Goal: Task Accomplishment & Management: Use online tool/utility

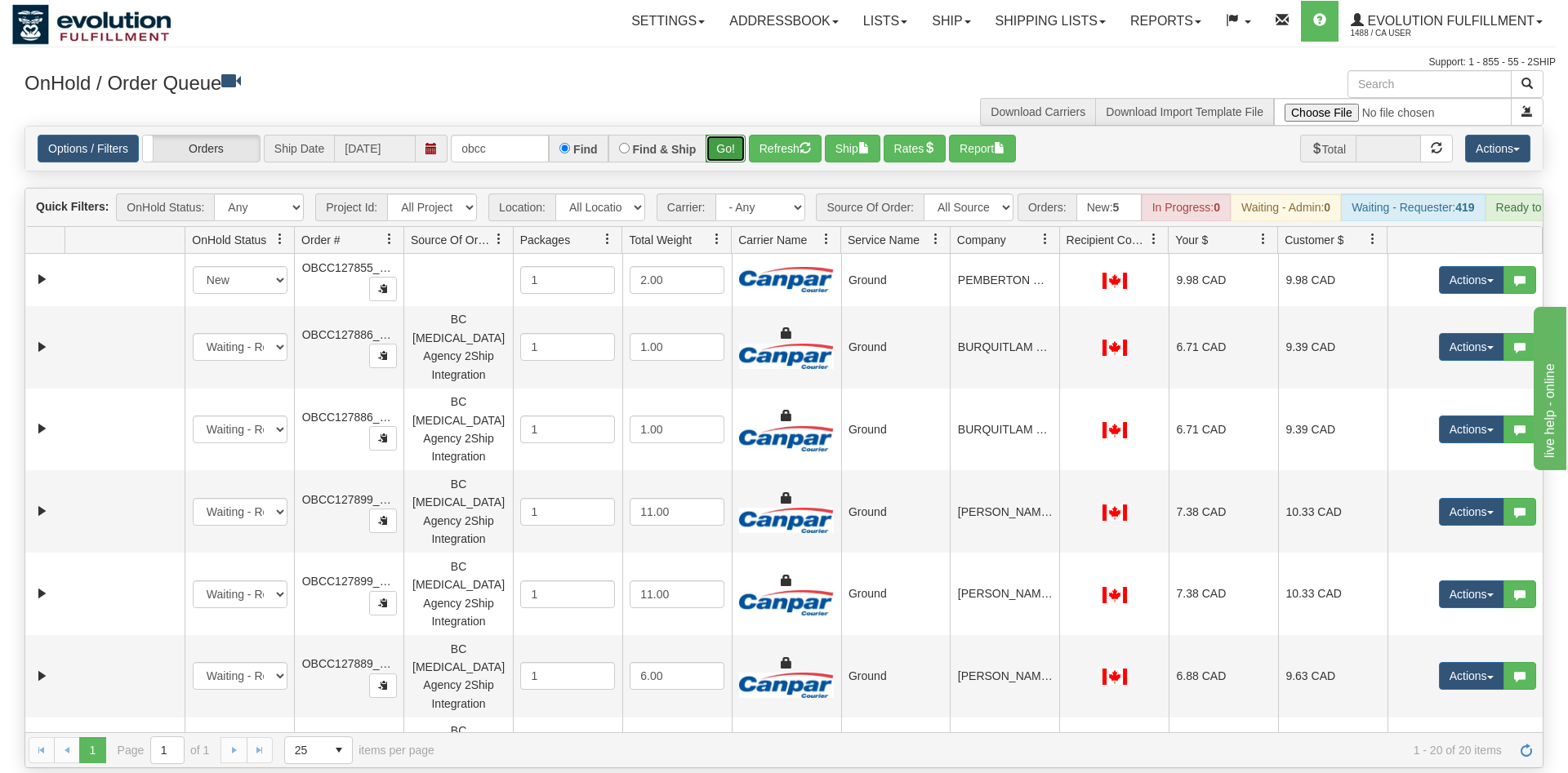
click at [729, 135] on button "Go!" at bounding box center [725, 148] width 40 height 27
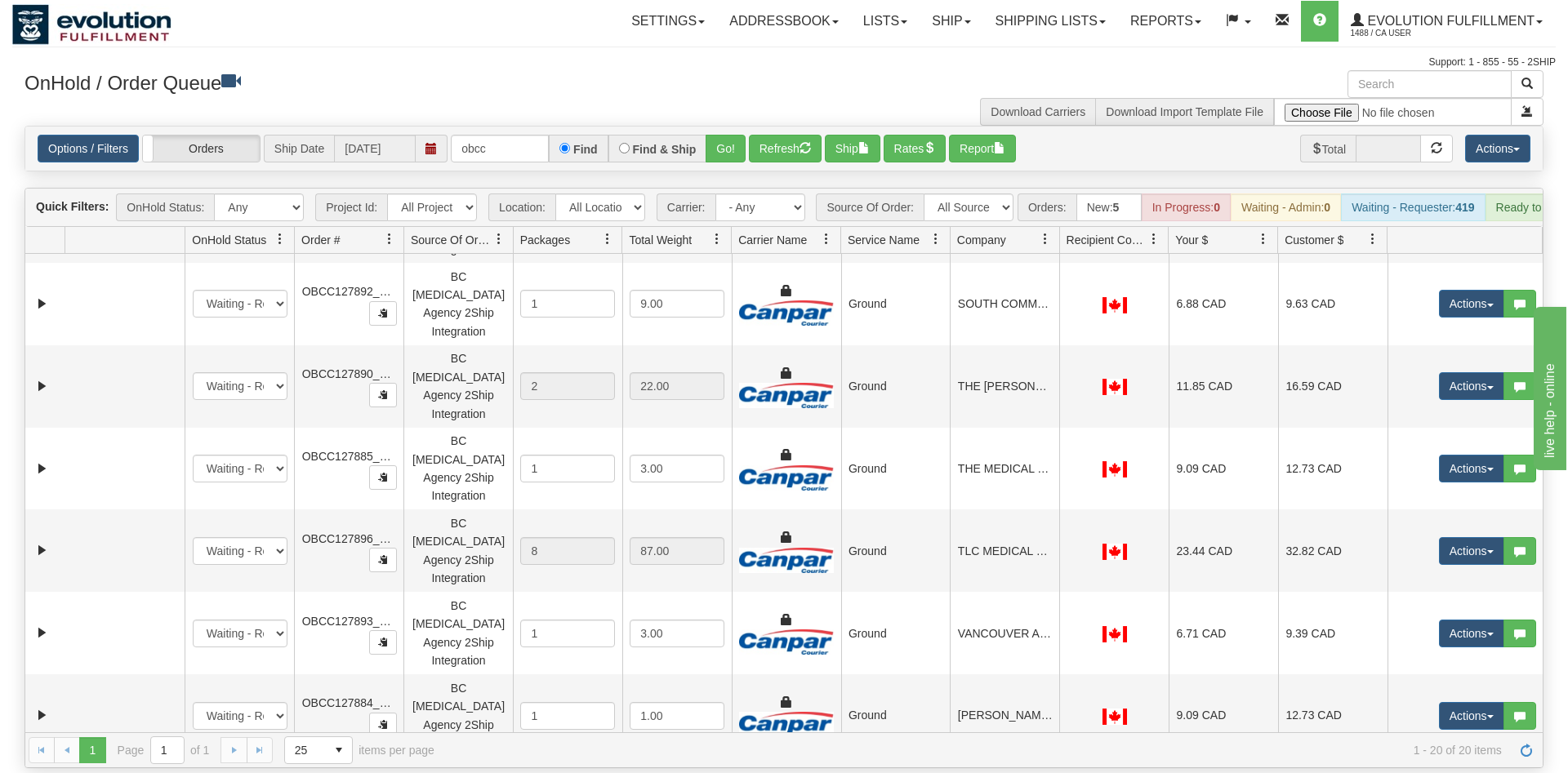
scroll to position [789, 0]
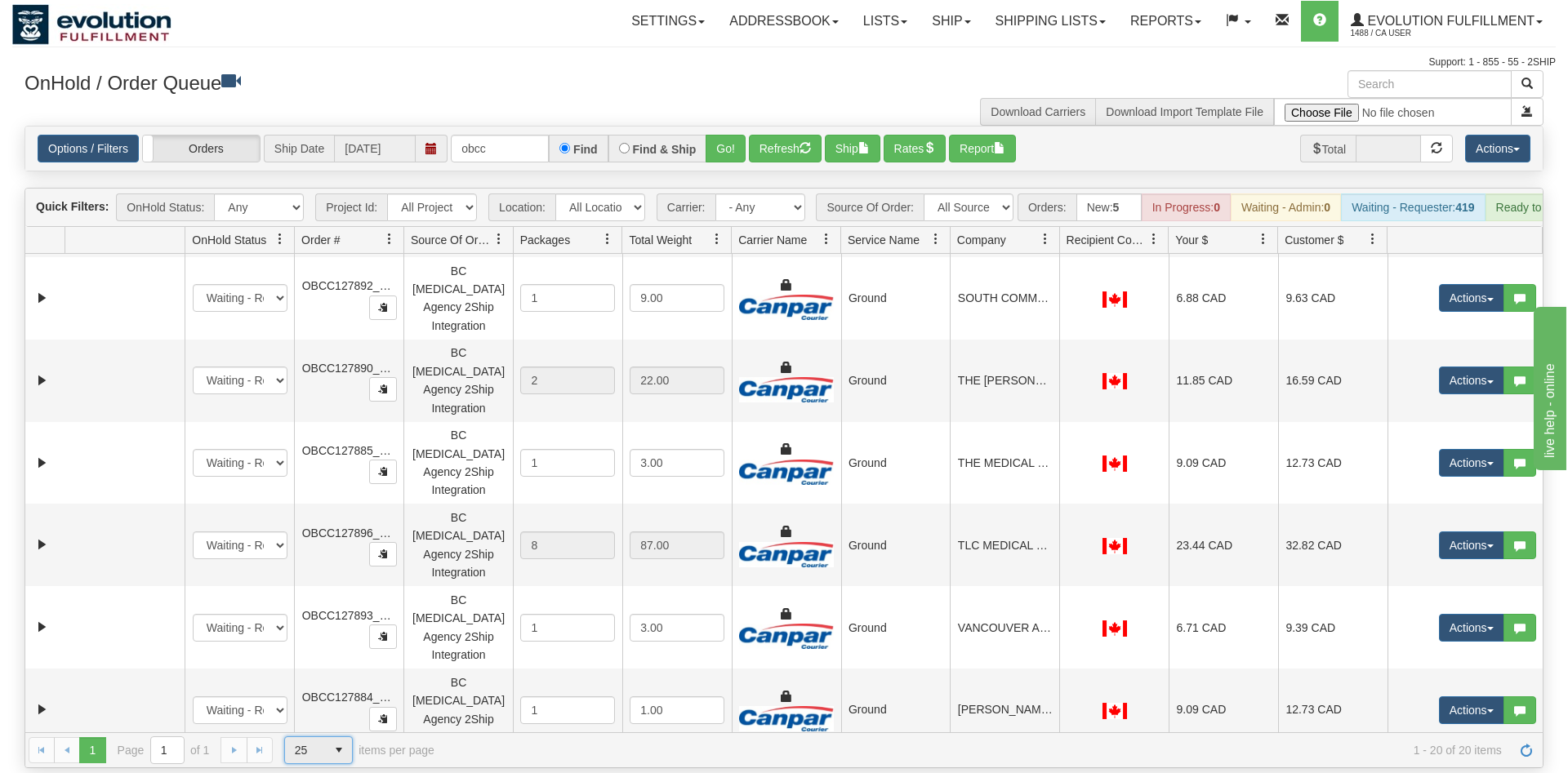
click at [321, 737] on span "25" at bounding box center [305, 750] width 41 height 26
click at [310, 681] on li "50" at bounding box center [318, 677] width 67 height 23
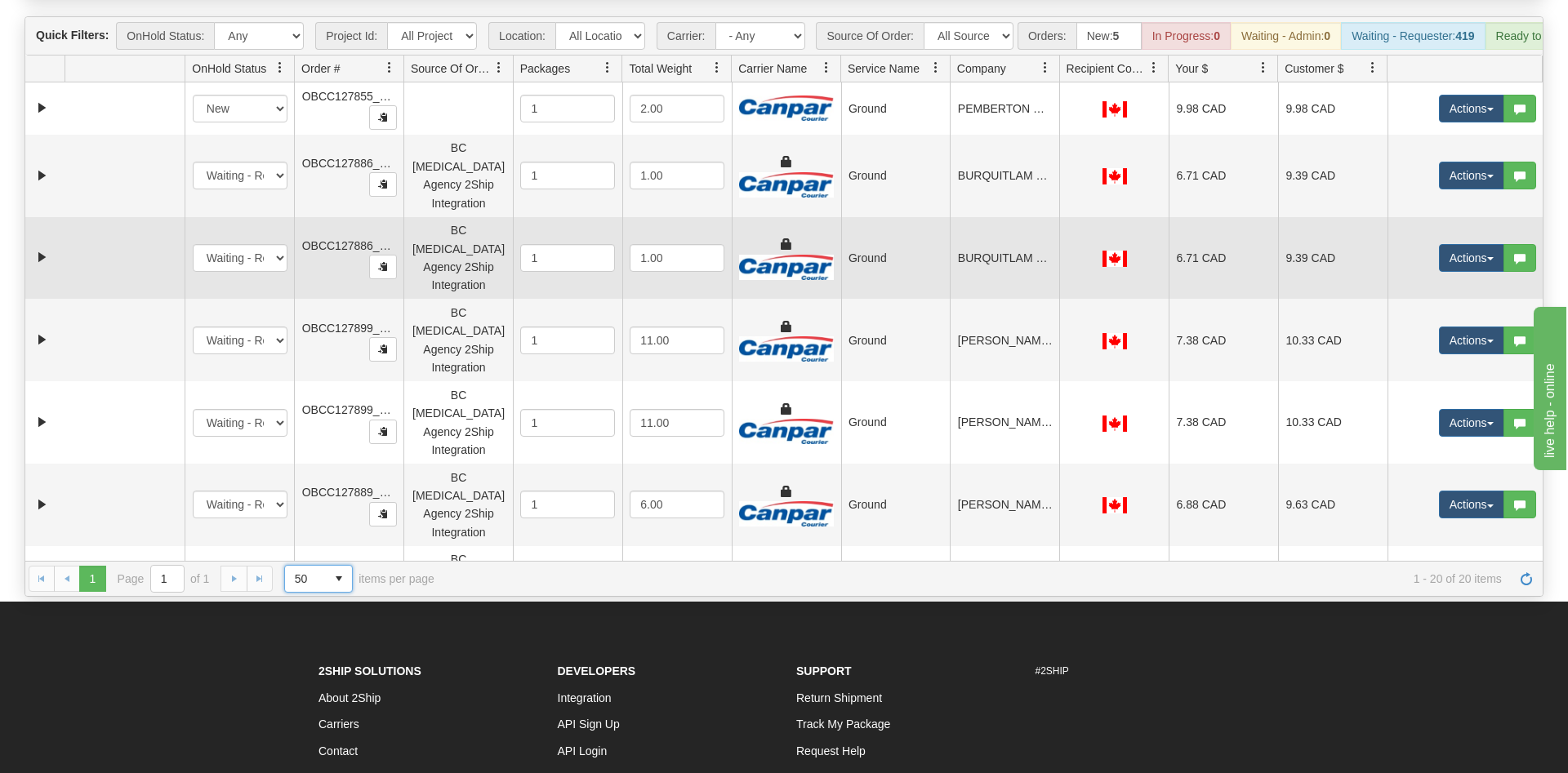
scroll to position [0, 0]
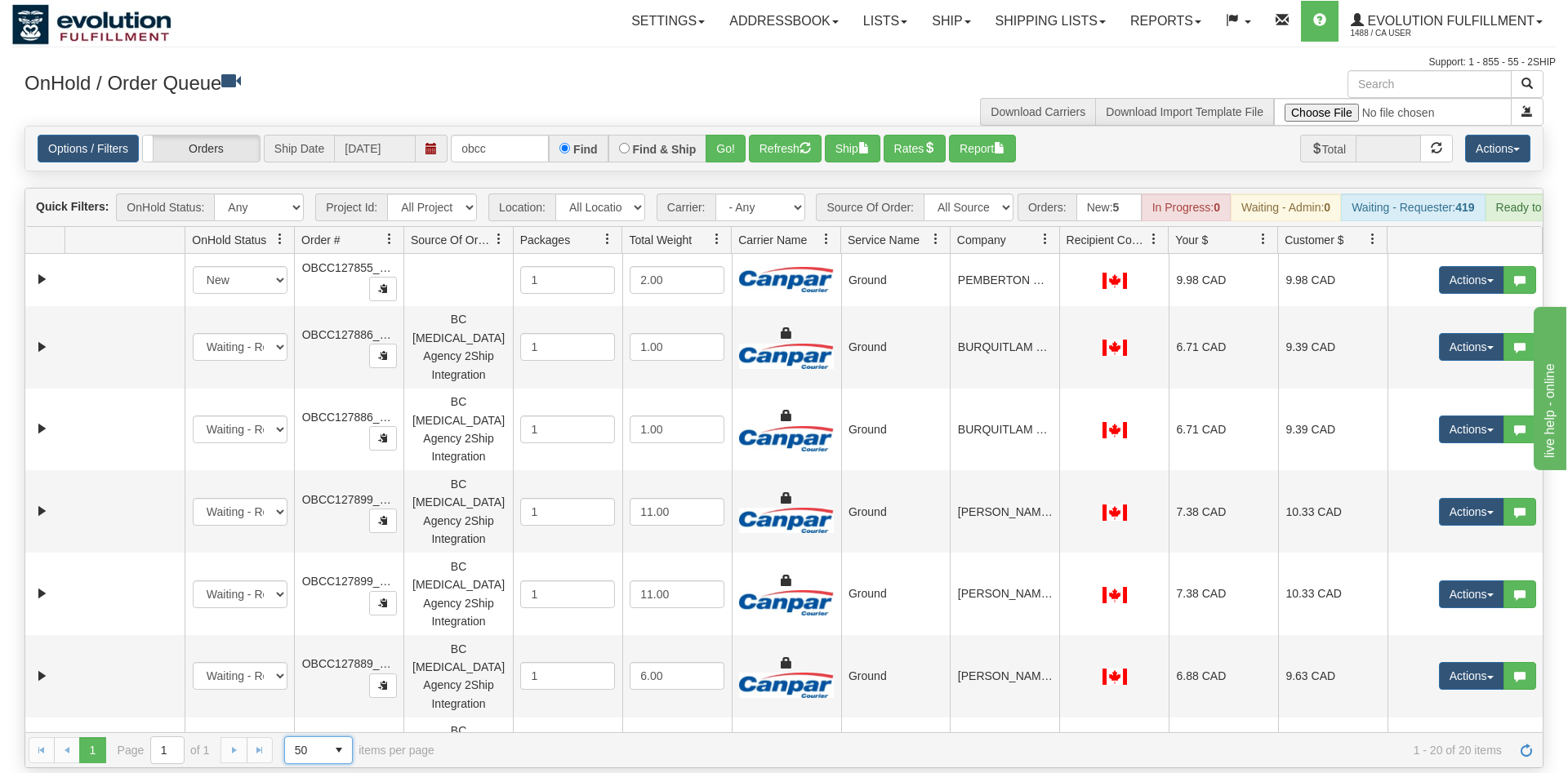
click at [402, 227] on div at bounding box center [404, 240] width 8 height 27
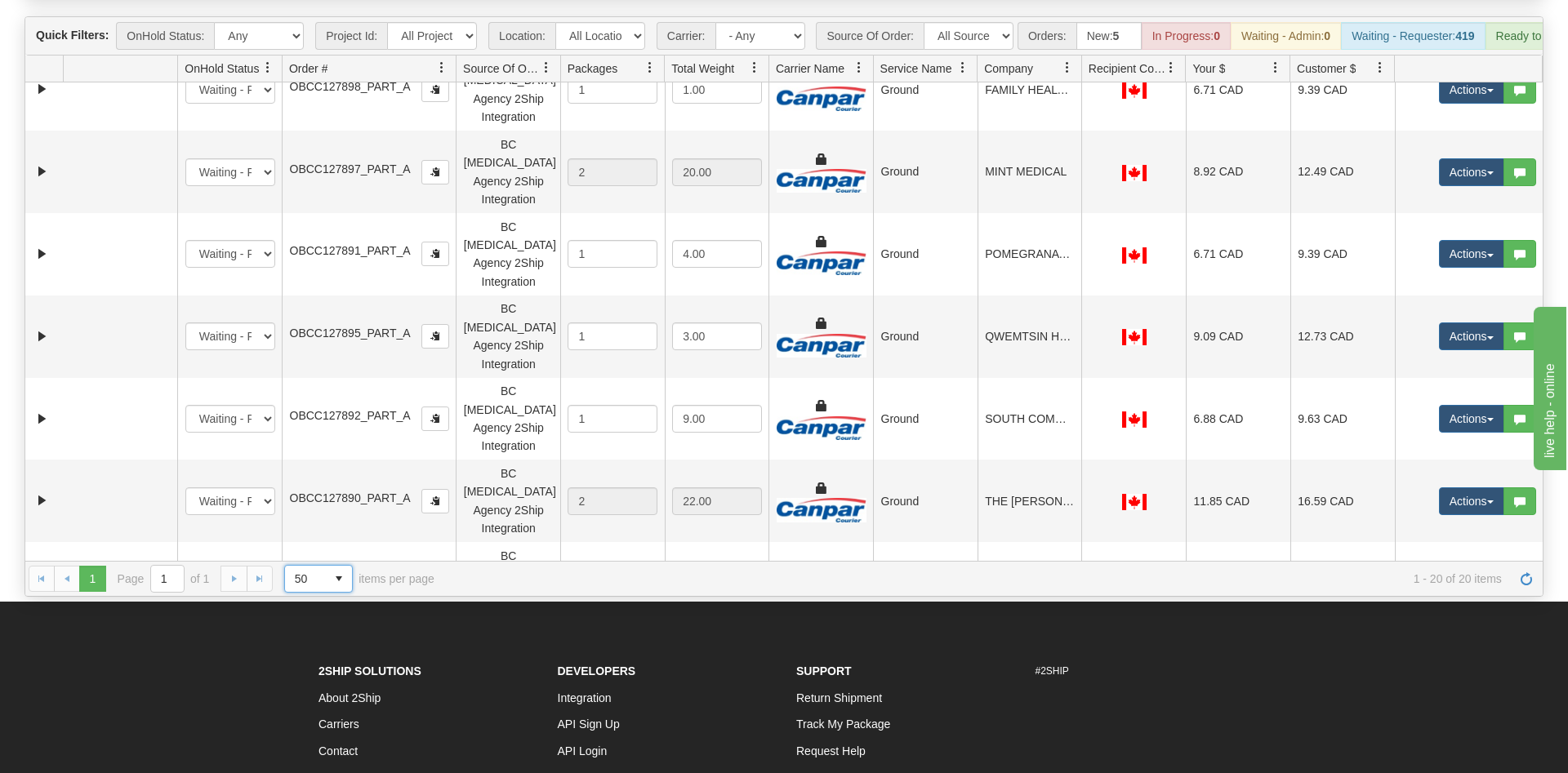
scroll to position [461, 0]
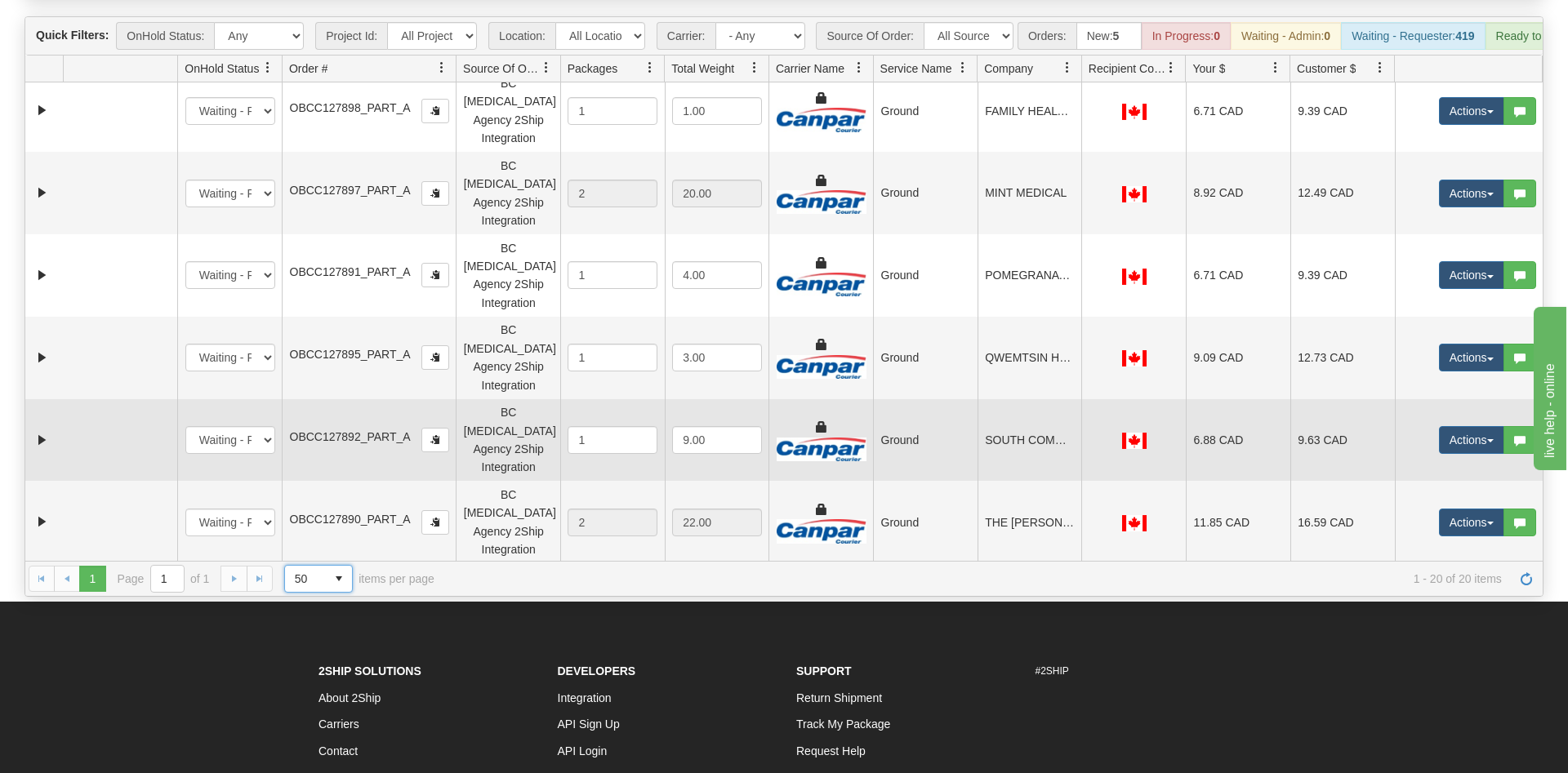
click at [117, 399] on td at bounding box center [119, 440] width 114 height 82
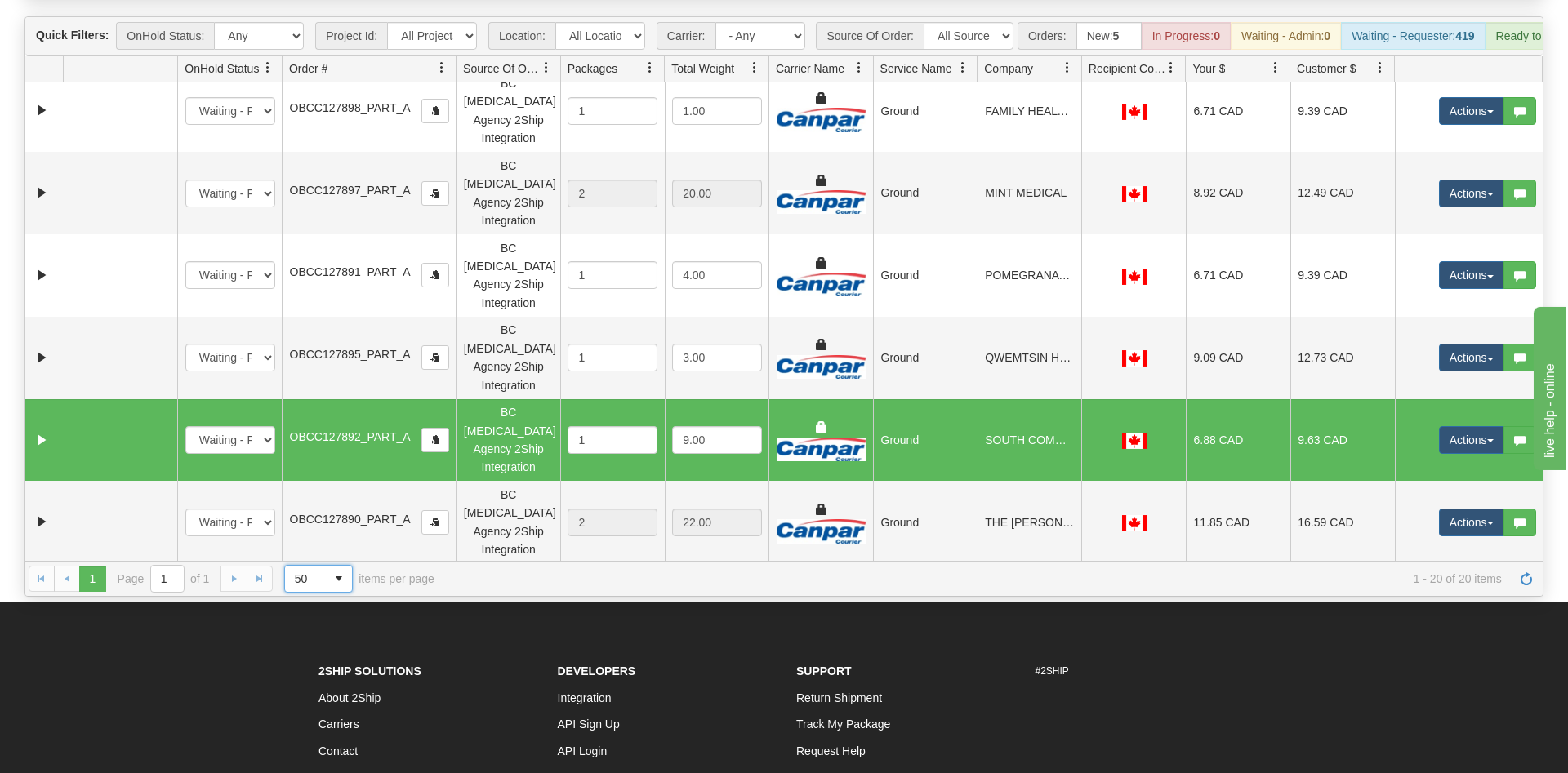
click at [444, 61] on span at bounding box center [442, 67] width 13 height 13
click at [499, 81] on span "Sort Ascending" at bounding box center [501, 81] width 85 height 16
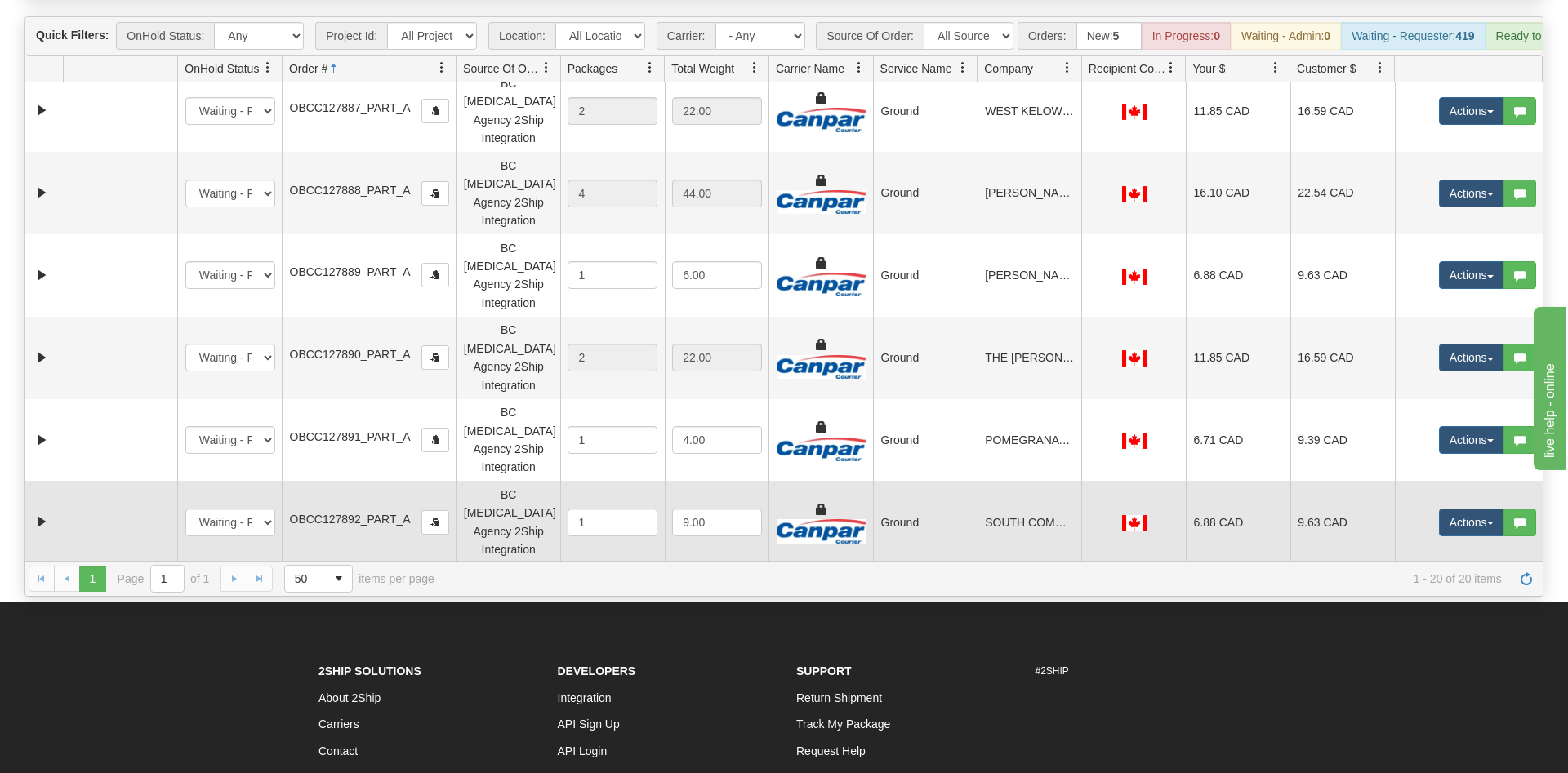
click at [331, 512] on span "OBCC127892_PART_A" at bounding box center [350, 518] width 121 height 13
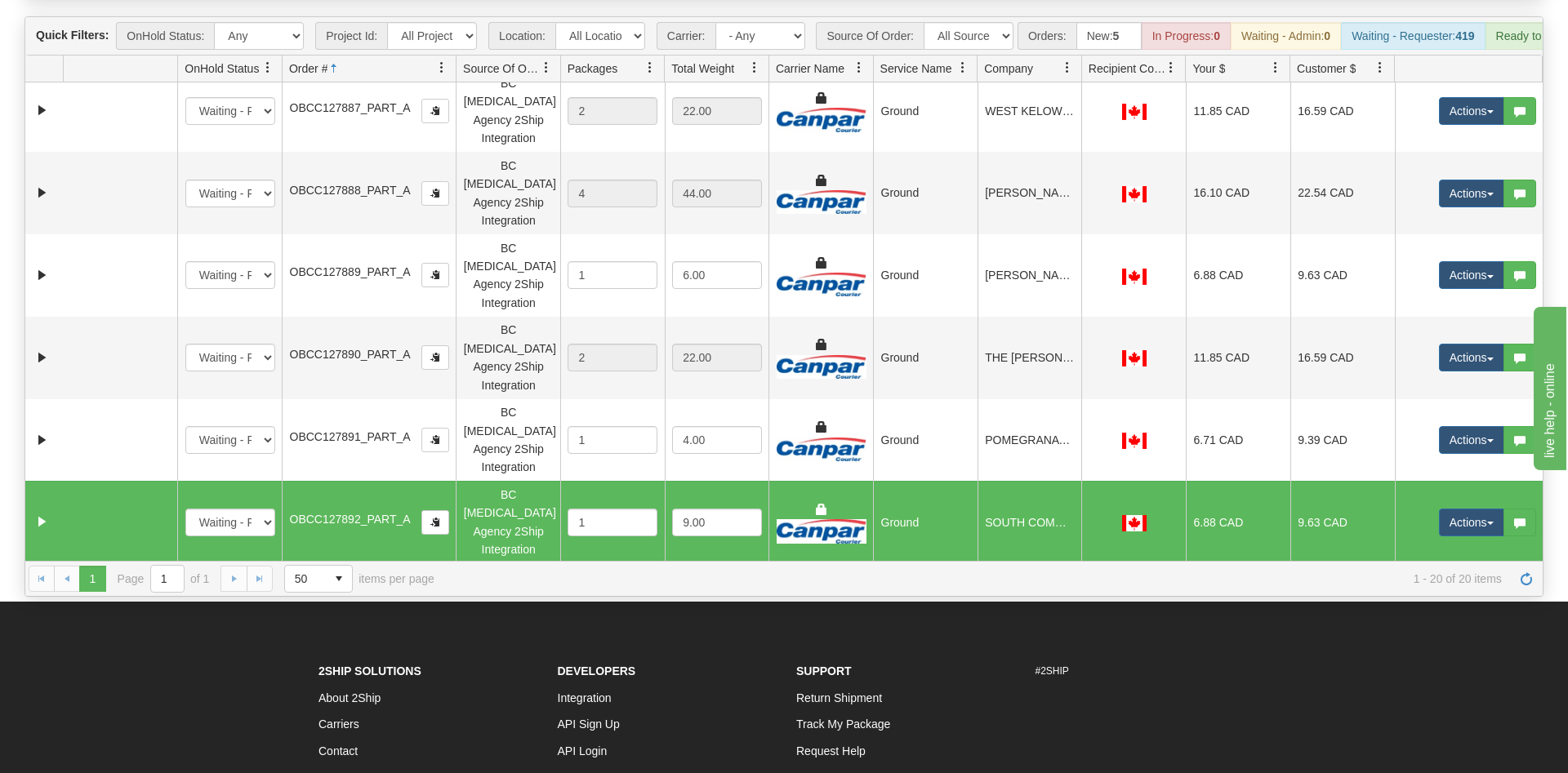
click at [166, 646] on td at bounding box center [119, 687] width 114 height 82
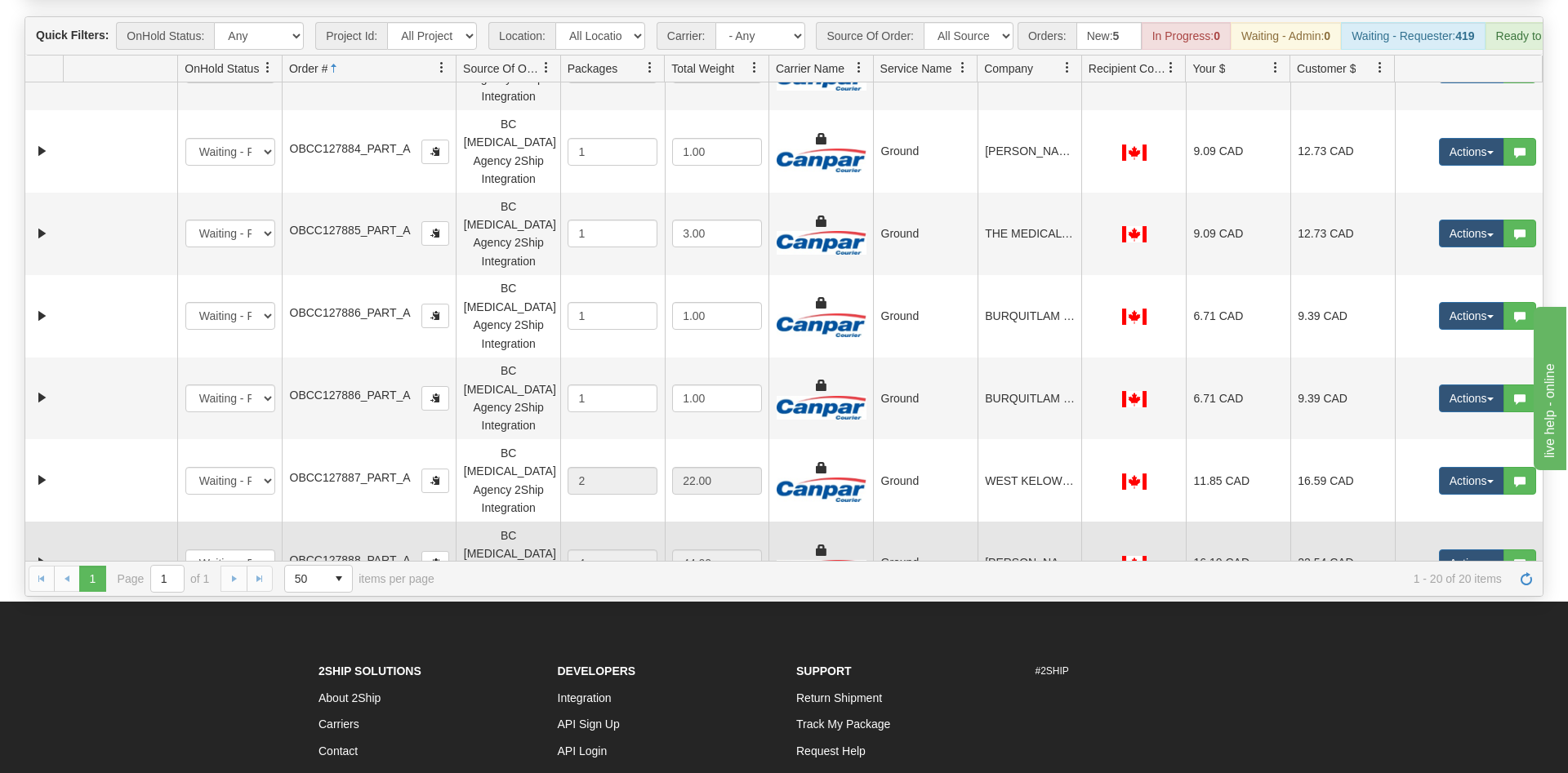
scroll to position [69, 0]
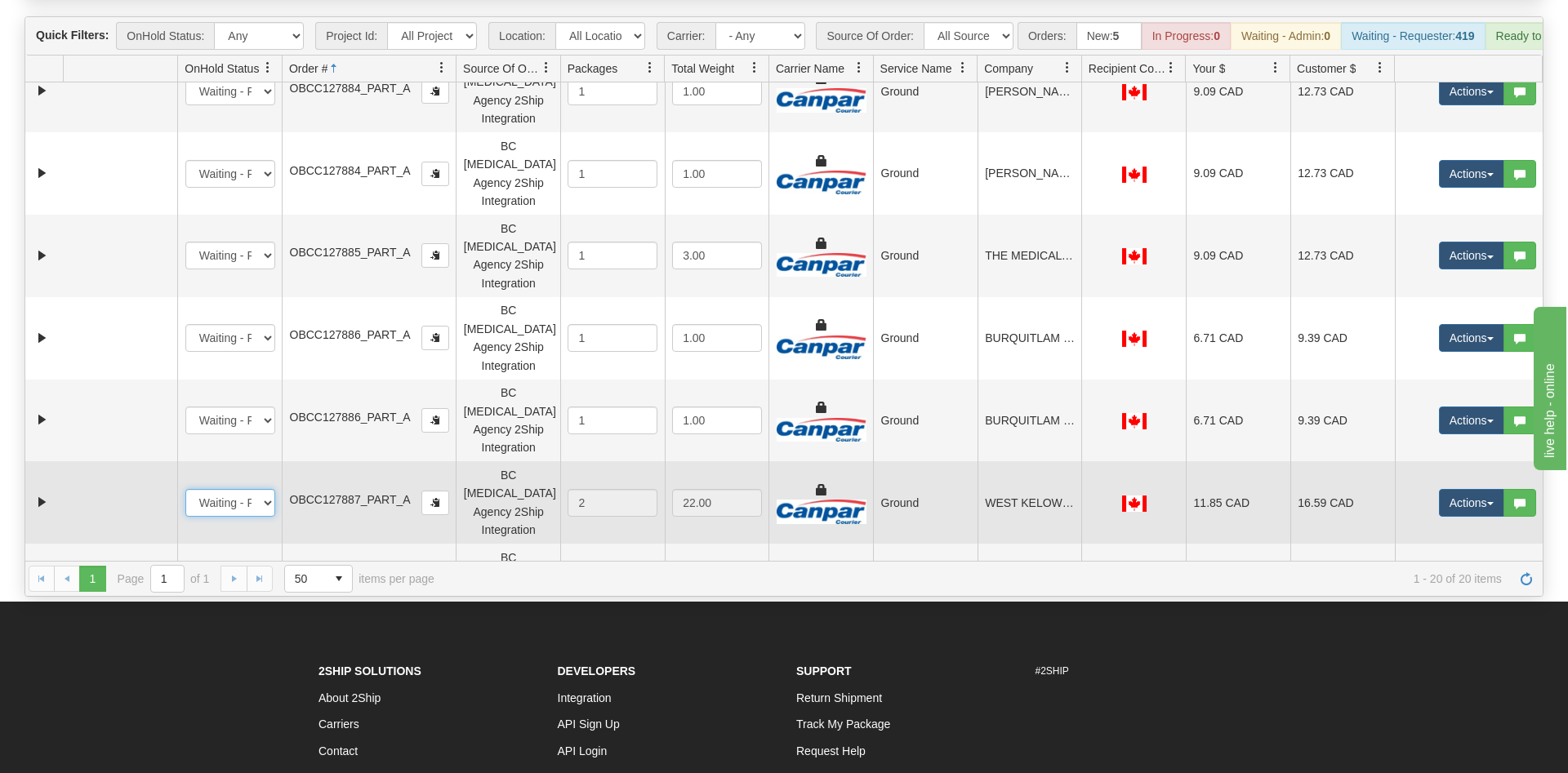
click at [163, 461] on td at bounding box center [119, 502] width 114 height 82
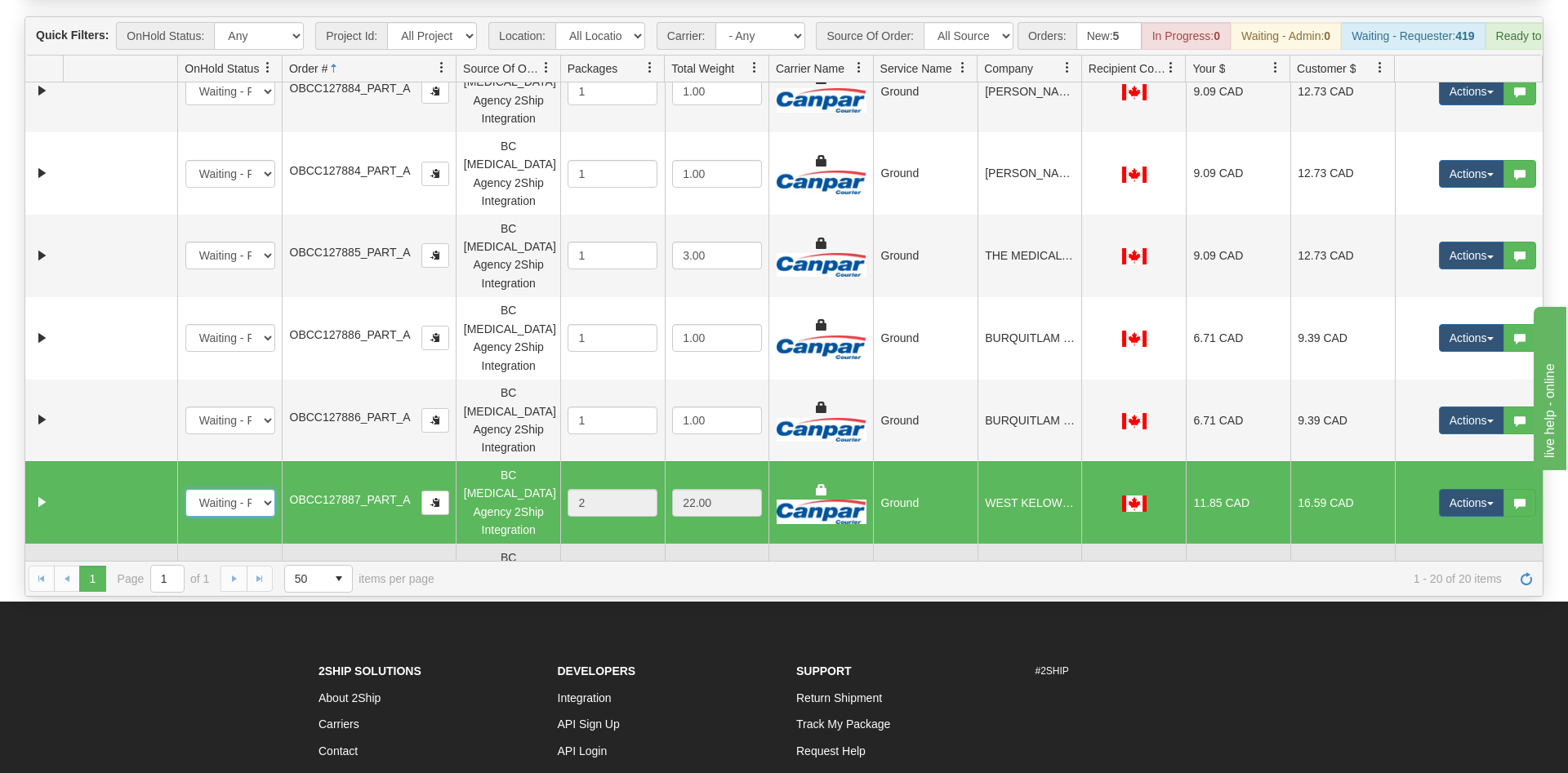
click at [145, 543] on td at bounding box center [119, 584] width 114 height 82
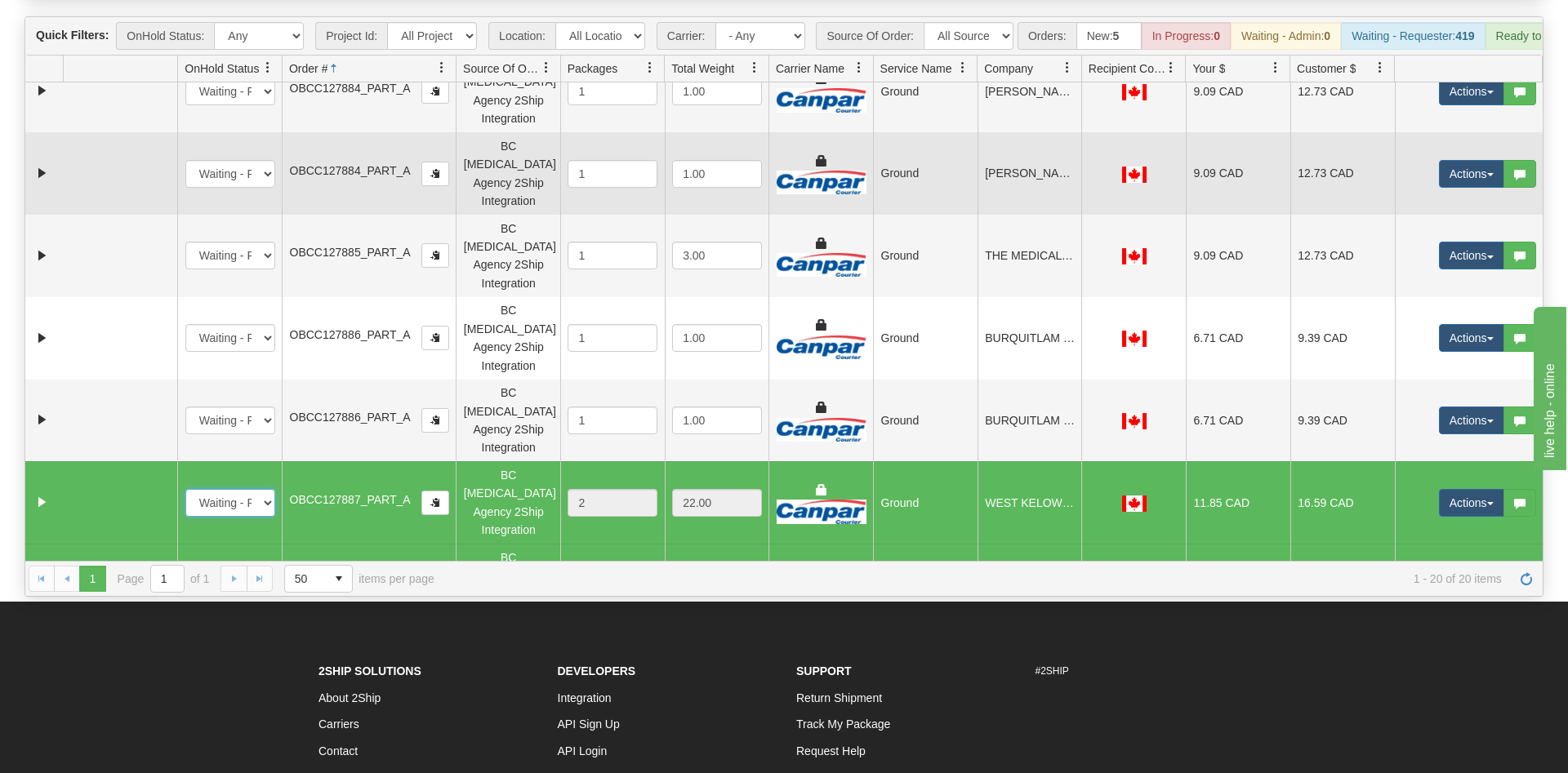
click at [81, 138] on td at bounding box center [119, 173] width 114 height 82
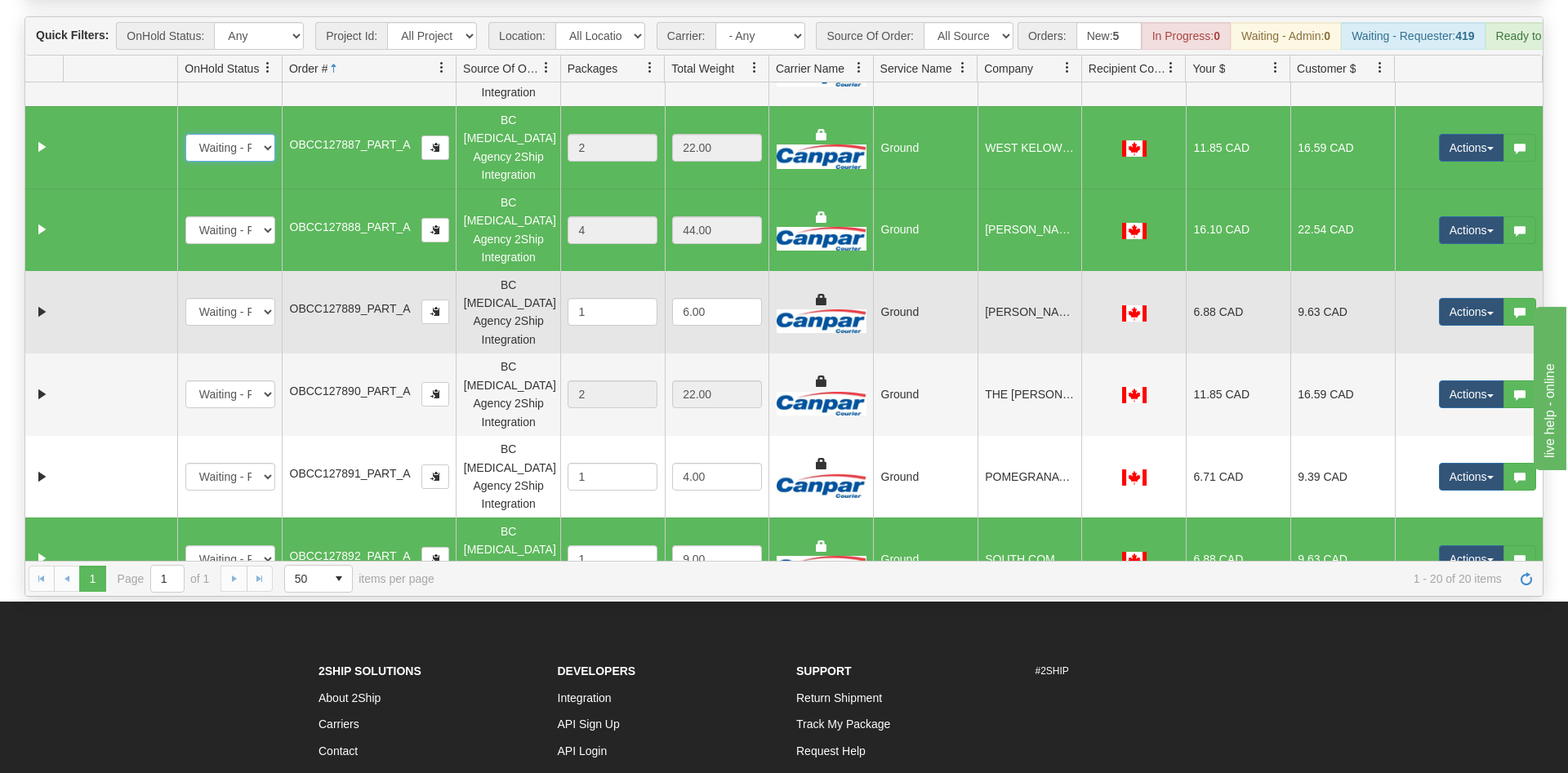
scroll to position [461, 0]
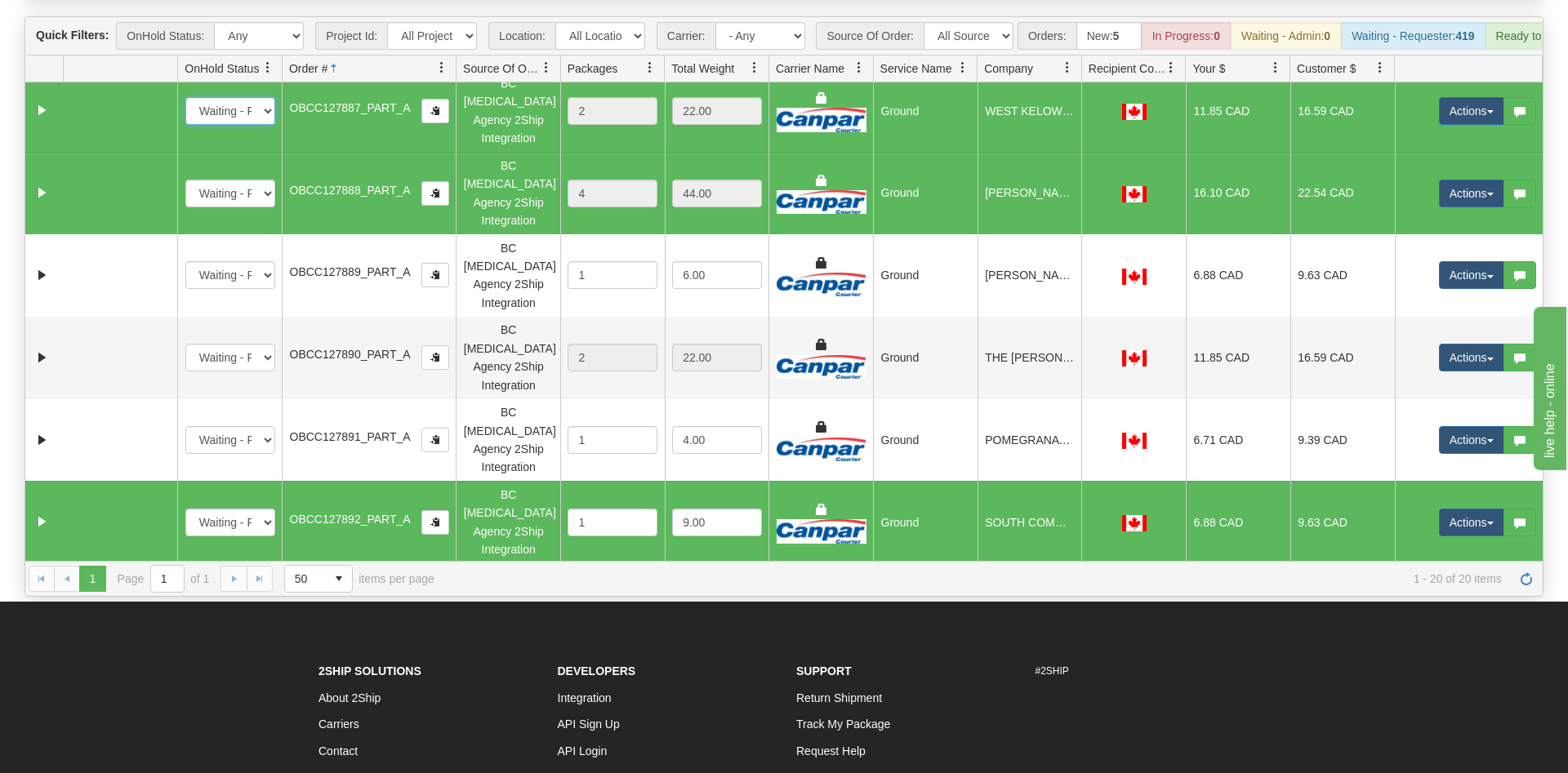
click at [120, 563] on td at bounding box center [119, 604] width 114 height 82
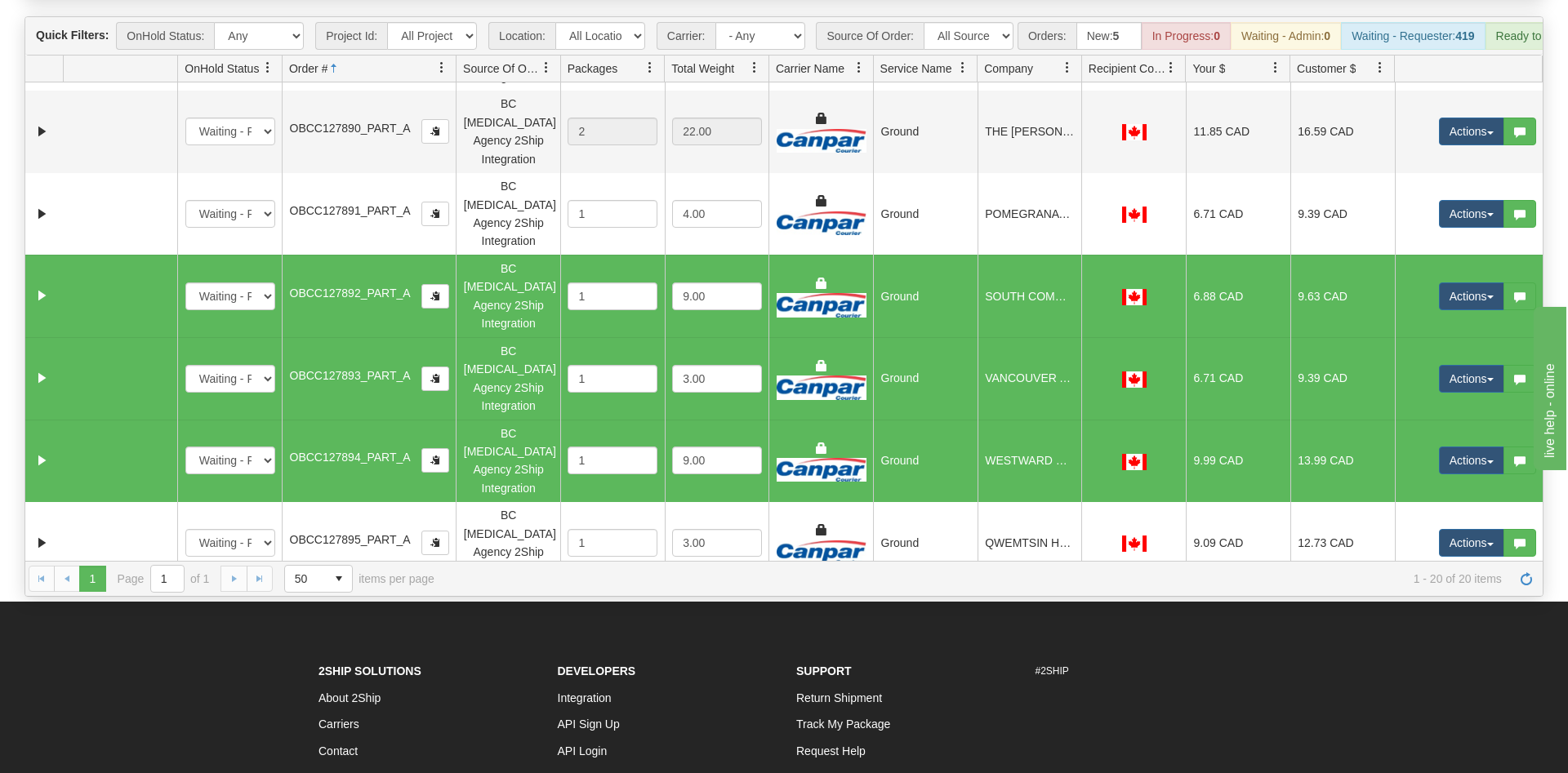
scroll to position [697, 0]
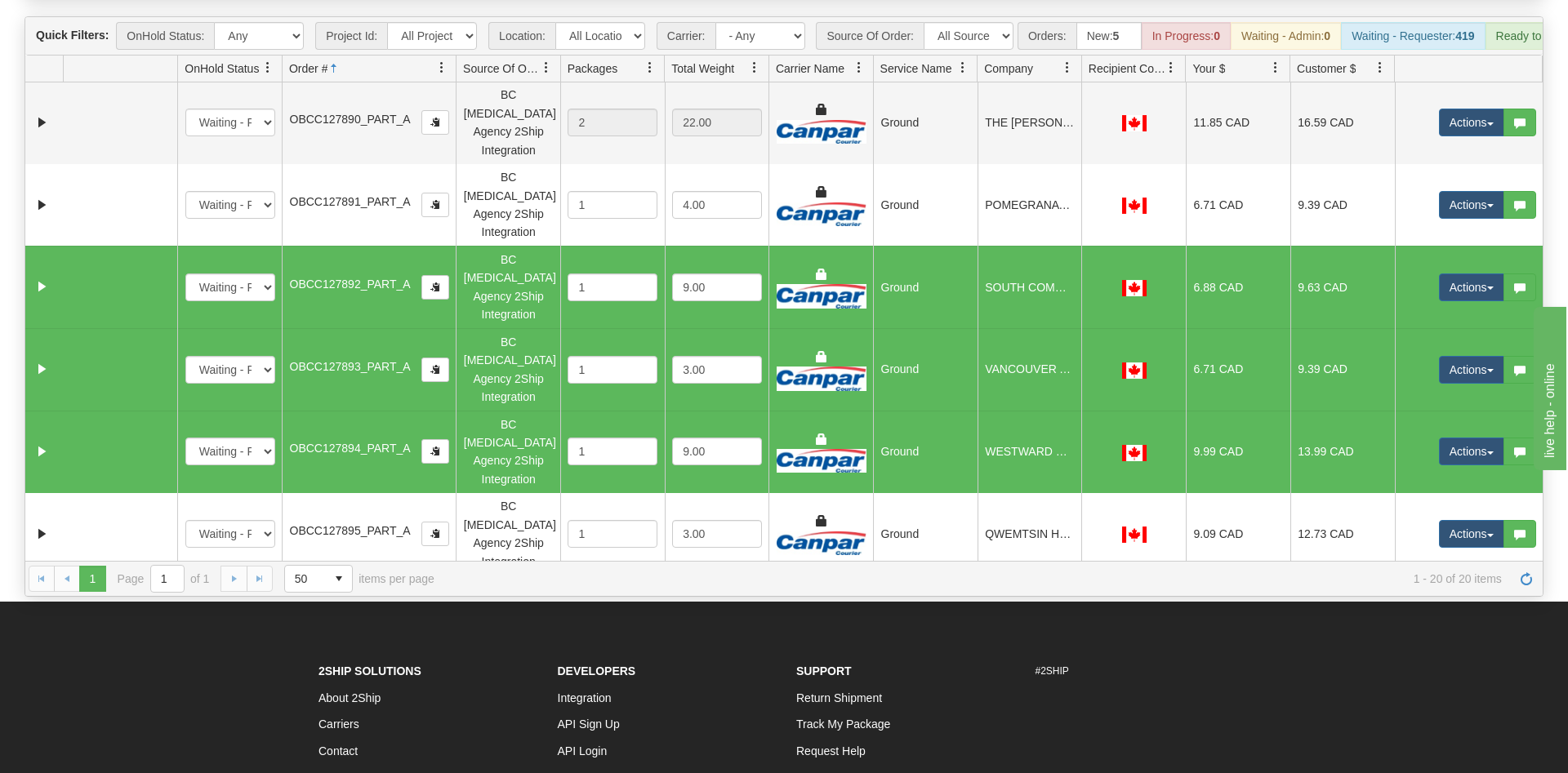
click at [115, 576] on td at bounding box center [119, 617] width 114 height 82
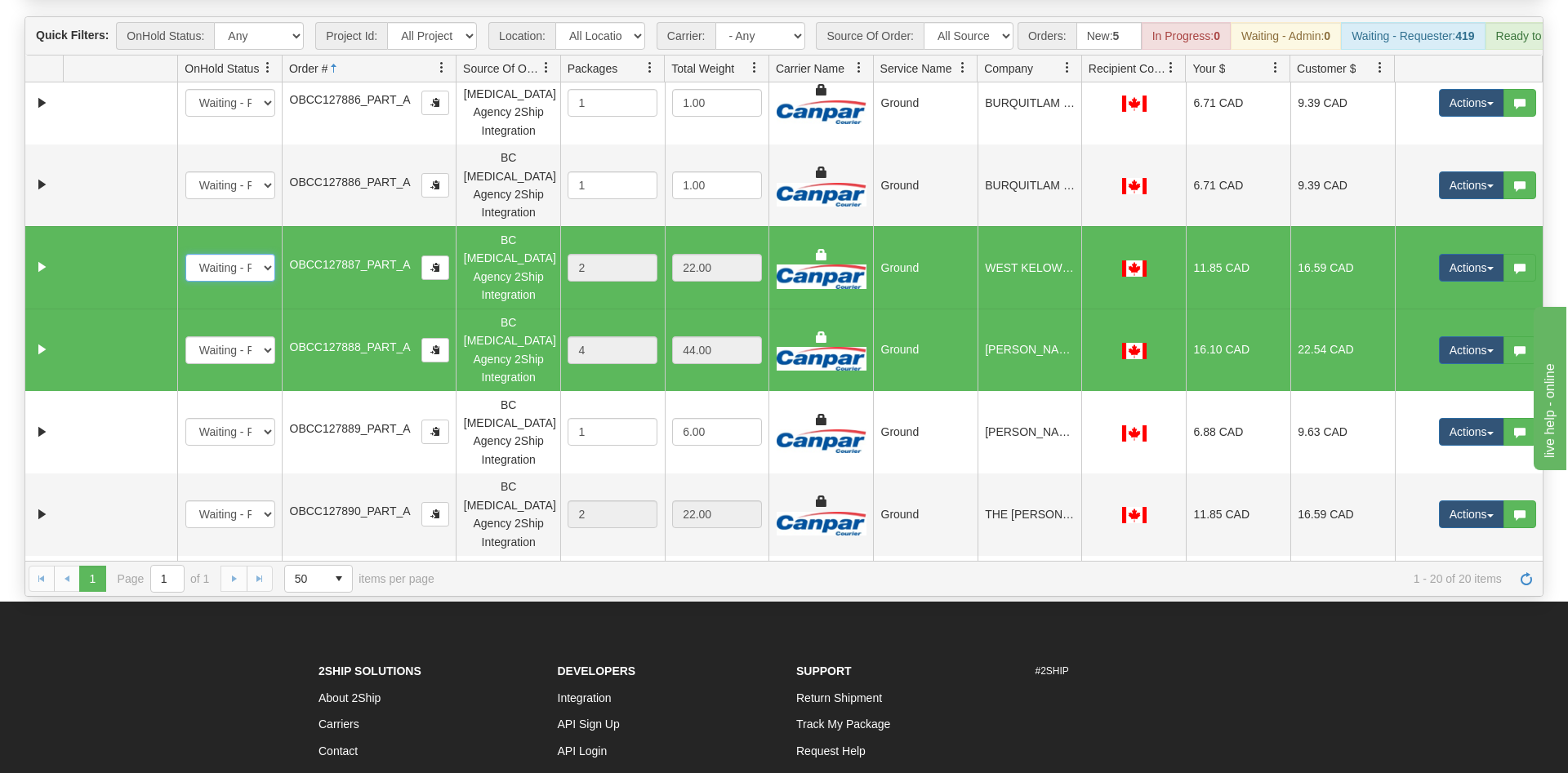
scroll to position [69, 0]
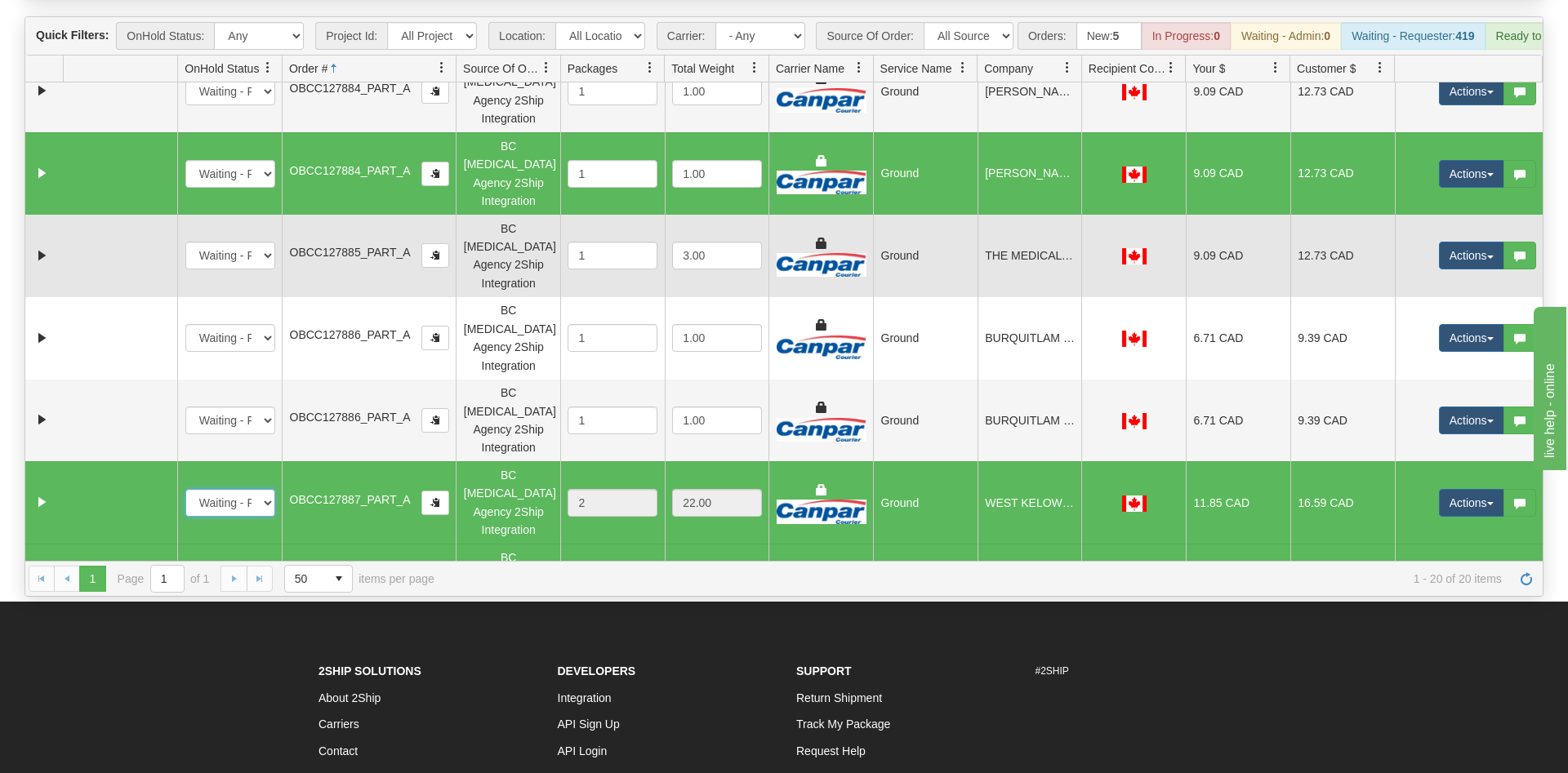
click at [138, 215] on td at bounding box center [119, 256] width 114 height 82
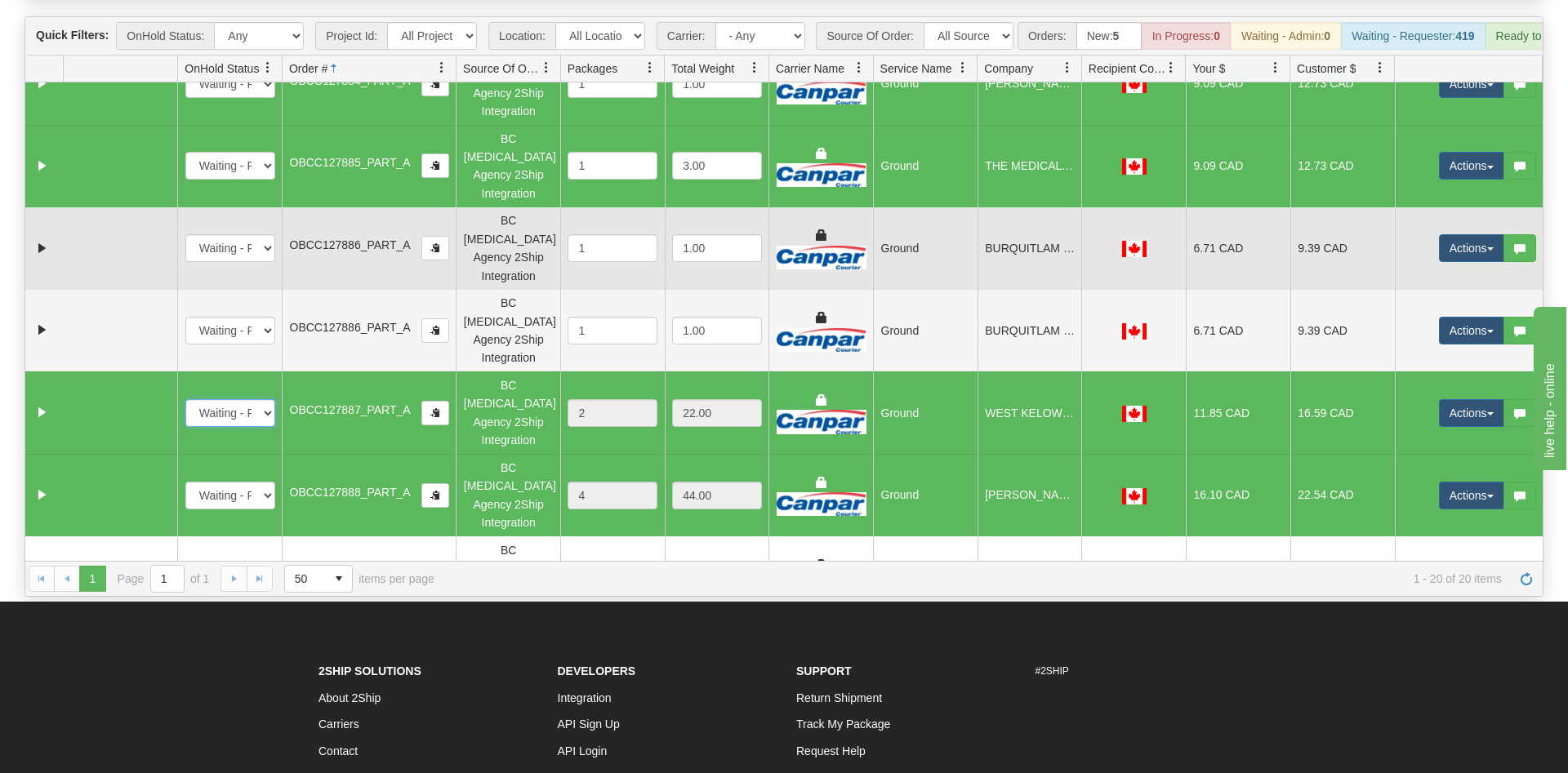
scroll to position [226, 0]
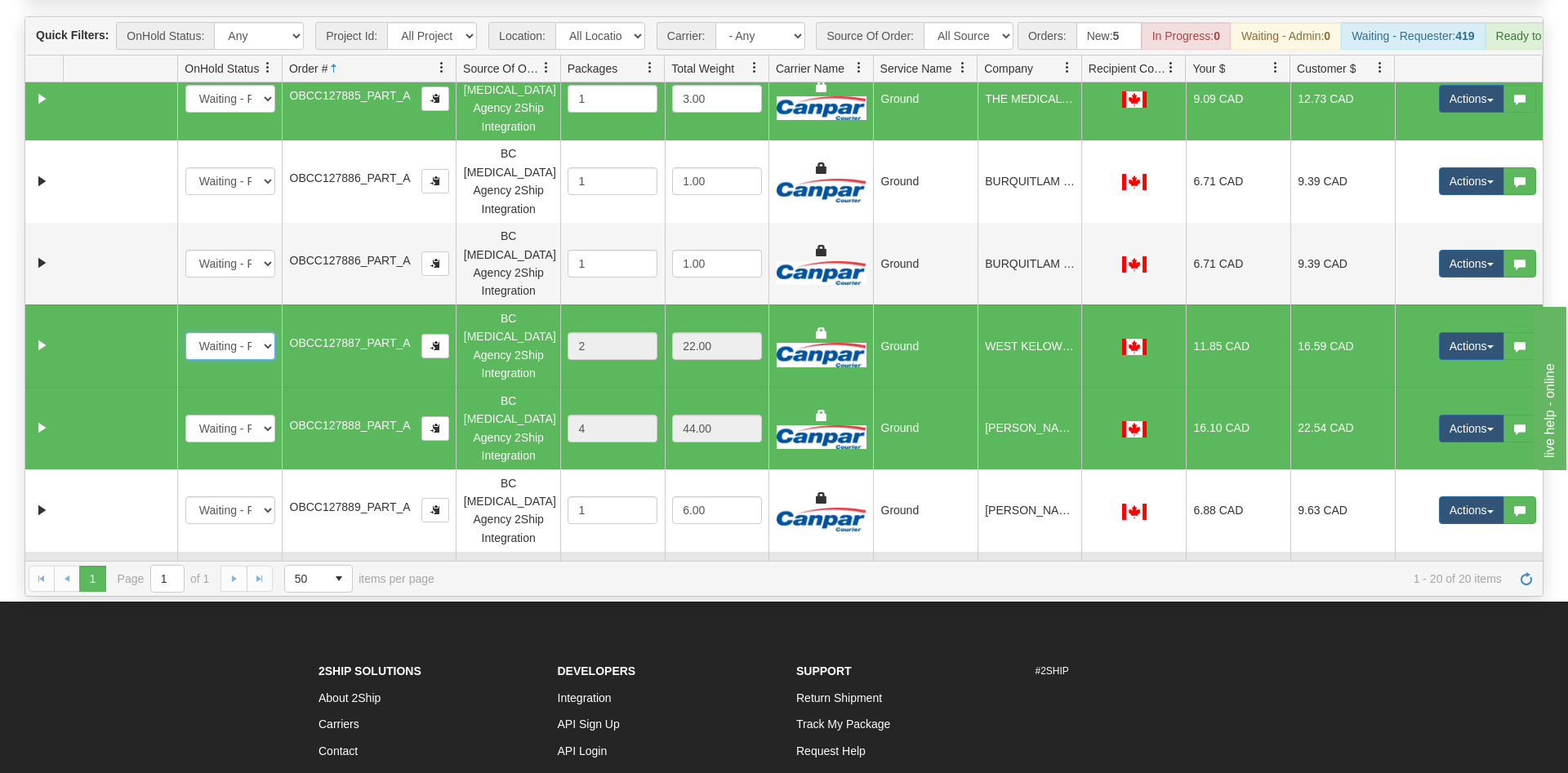
click at [146, 552] on td at bounding box center [119, 593] width 114 height 82
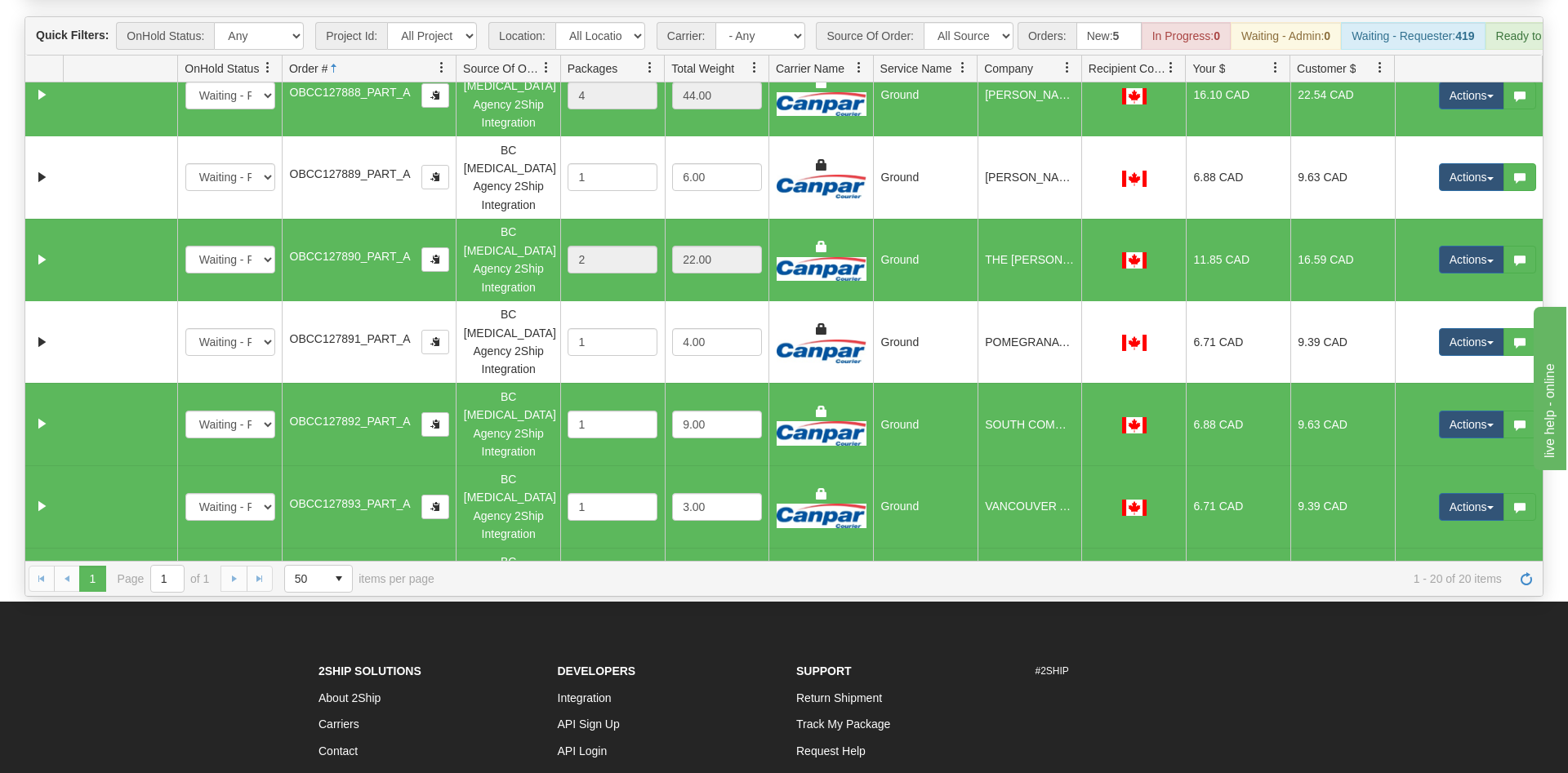
scroll to position [618, 0]
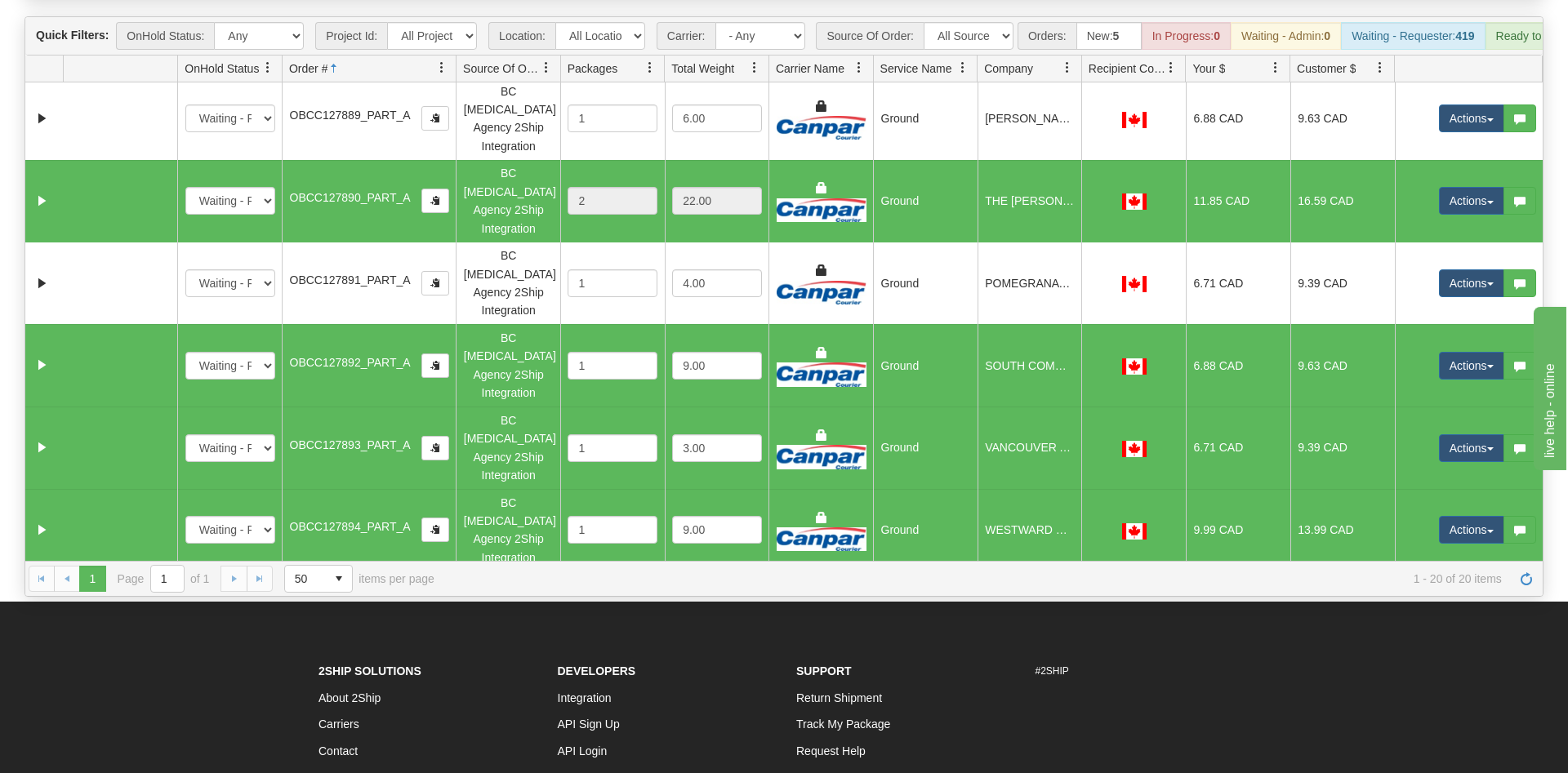
click at [122, 572] on td at bounding box center [119, 613] width 114 height 82
click at [132, 736] on td at bounding box center [119, 777] width 114 height 82
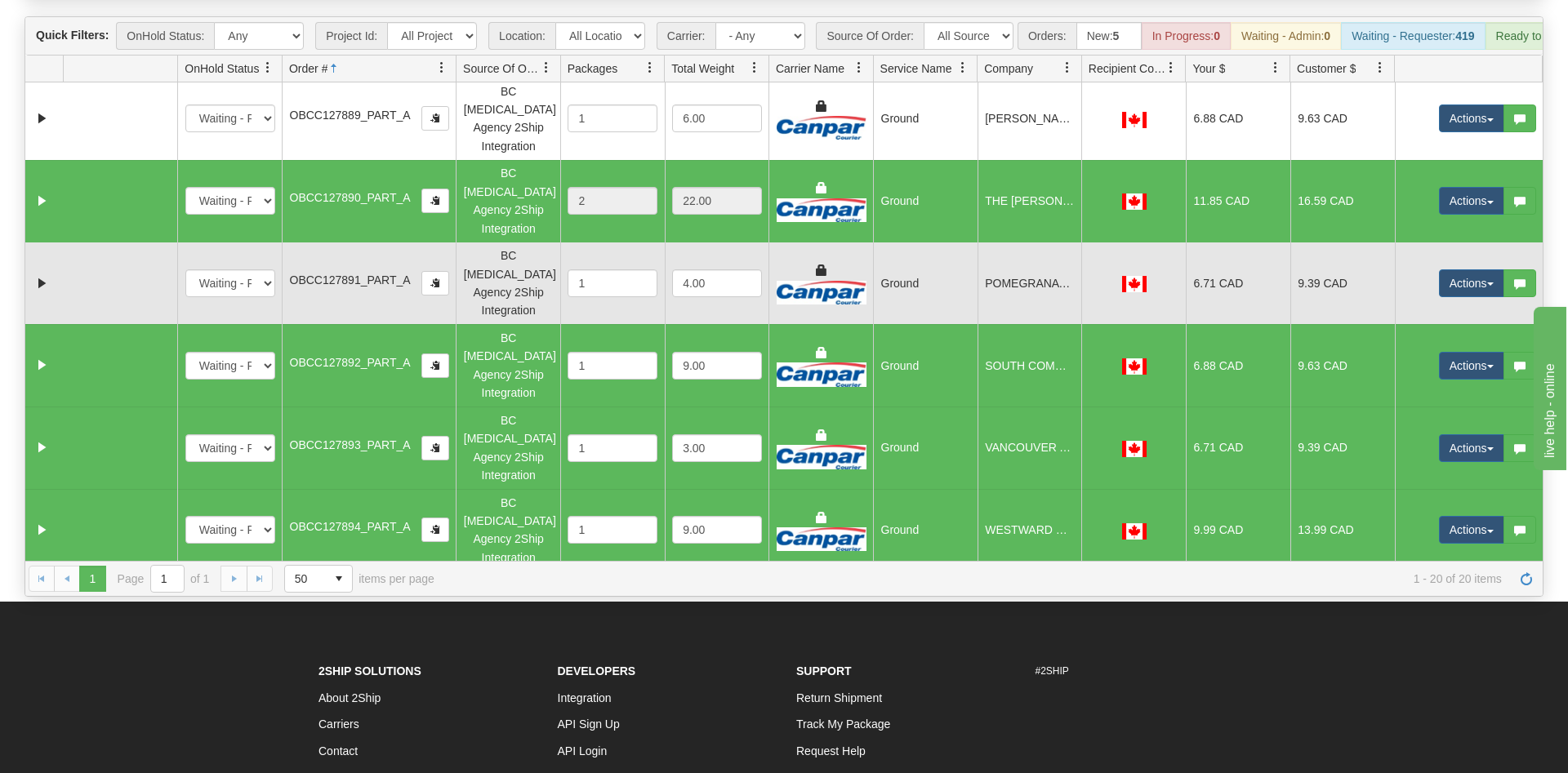
drag, startPoint x: 120, startPoint y: 106, endPoint x: 126, endPoint y: 112, distance: 8.5
click at [120, 243] on td at bounding box center [119, 284] width 114 height 82
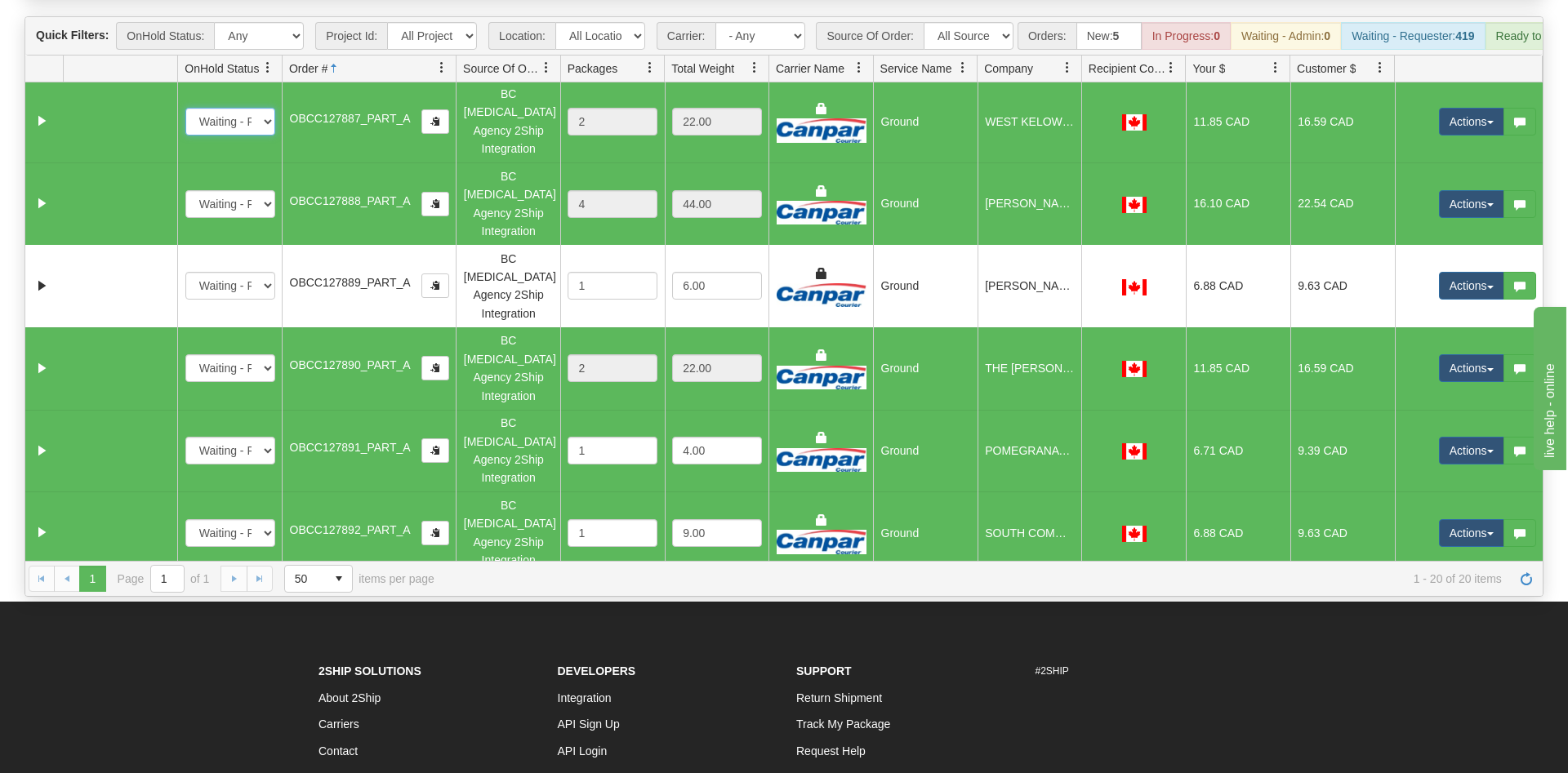
scroll to position [383, 0]
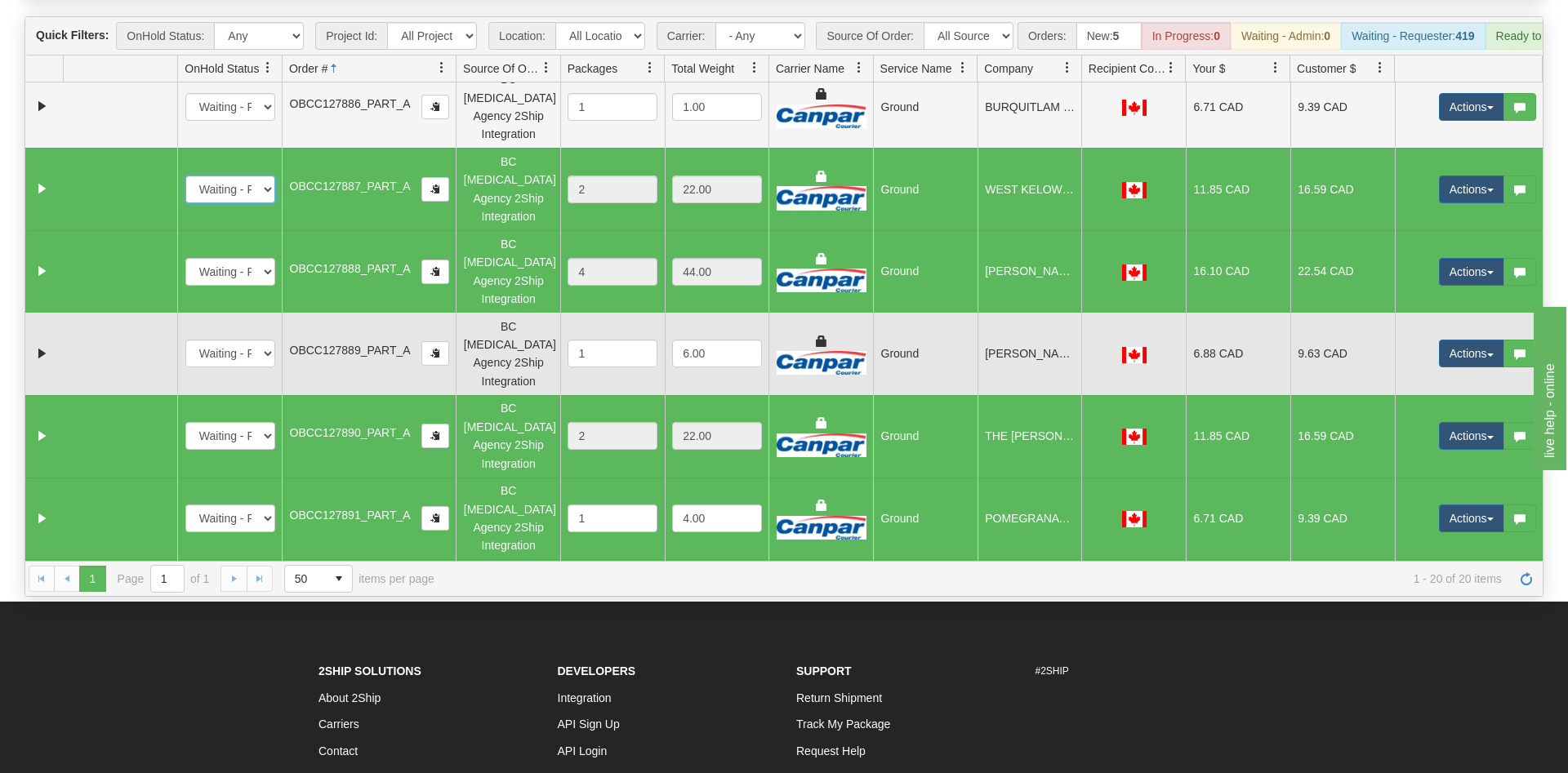
click at [154, 313] on td at bounding box center [119, 354] width 114 height 82
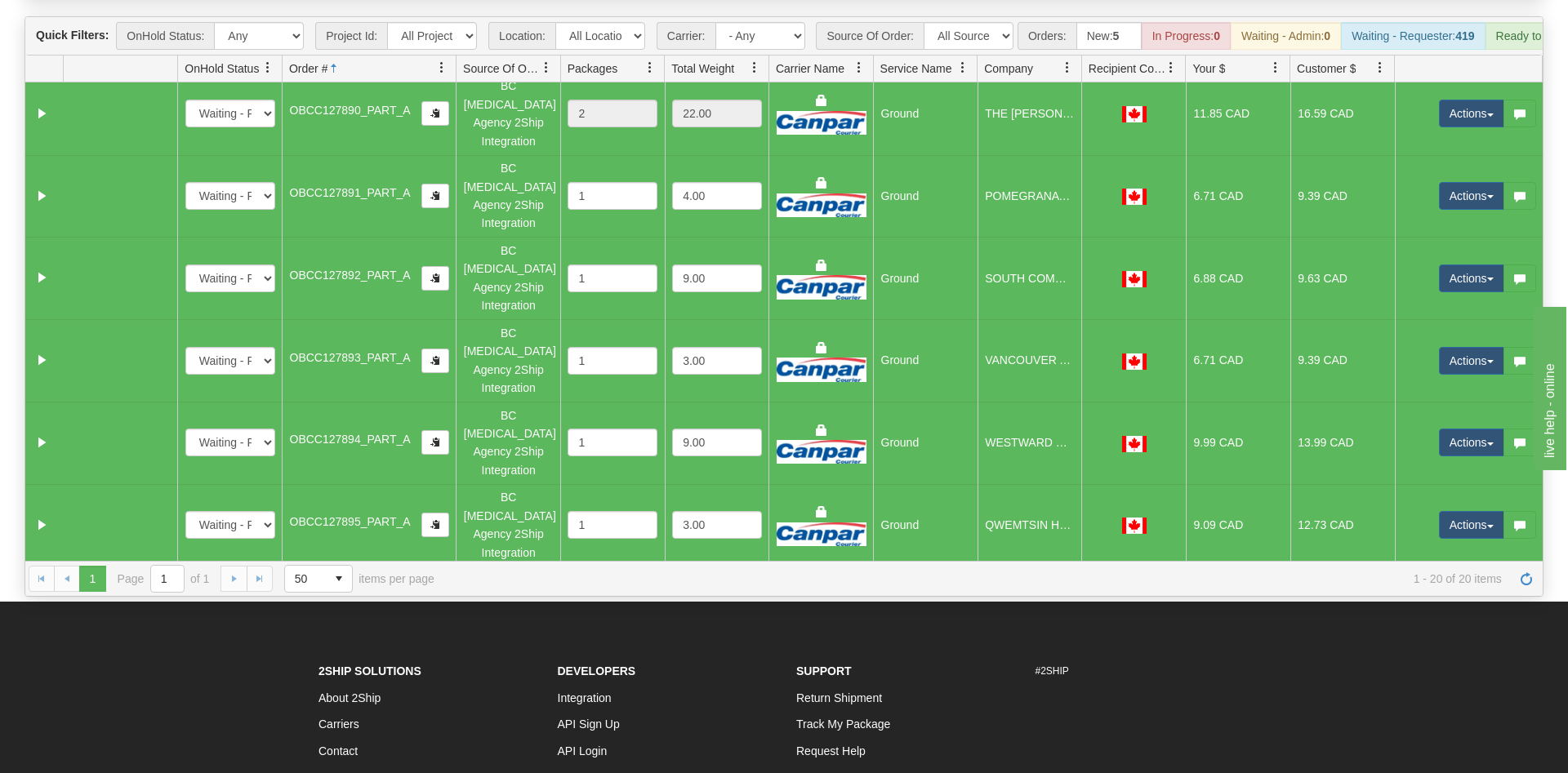
scroll to position [775, 0]
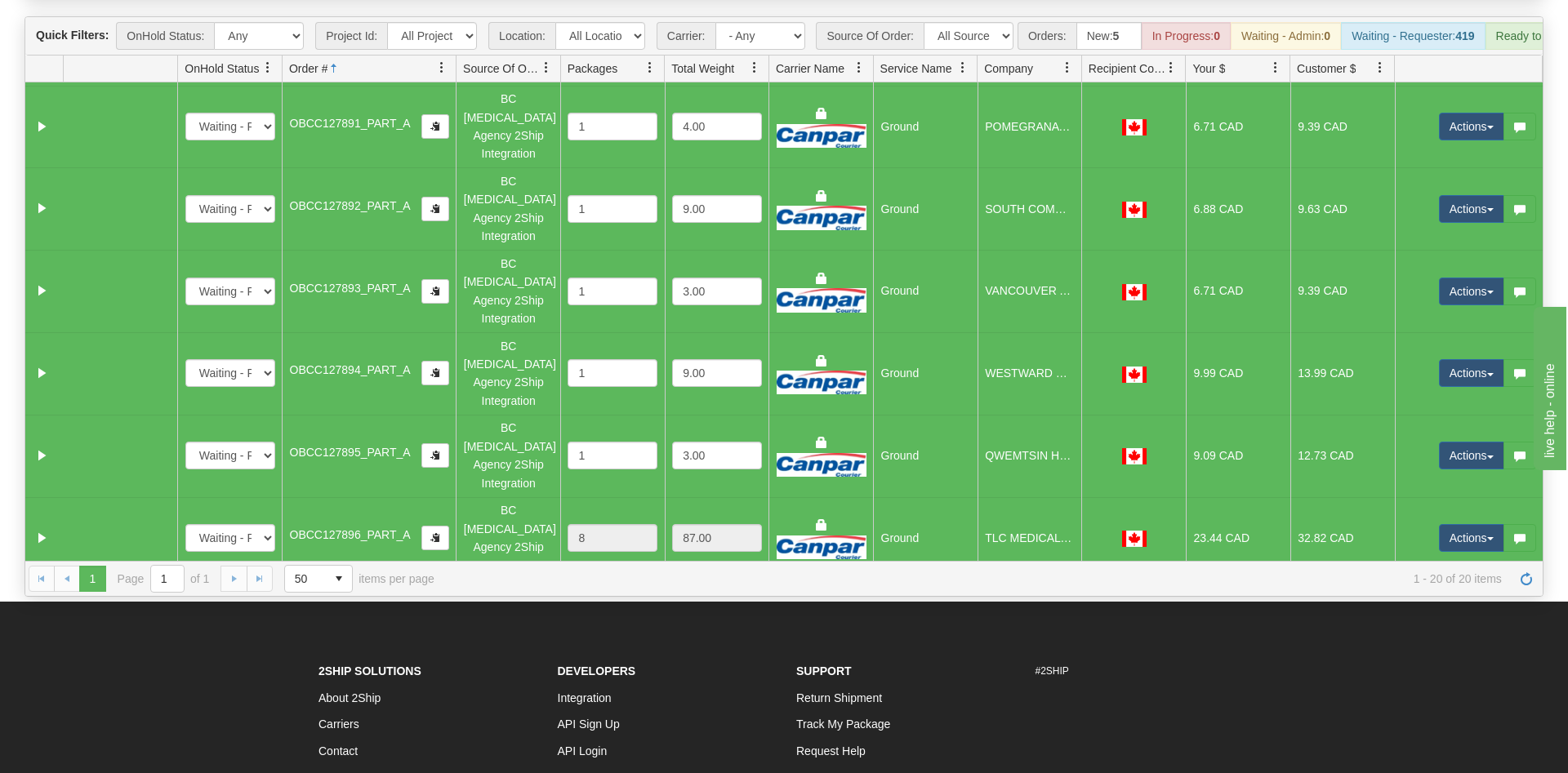
click at [122, 744] on td at bounding box center [119, 785] width 114 height 82
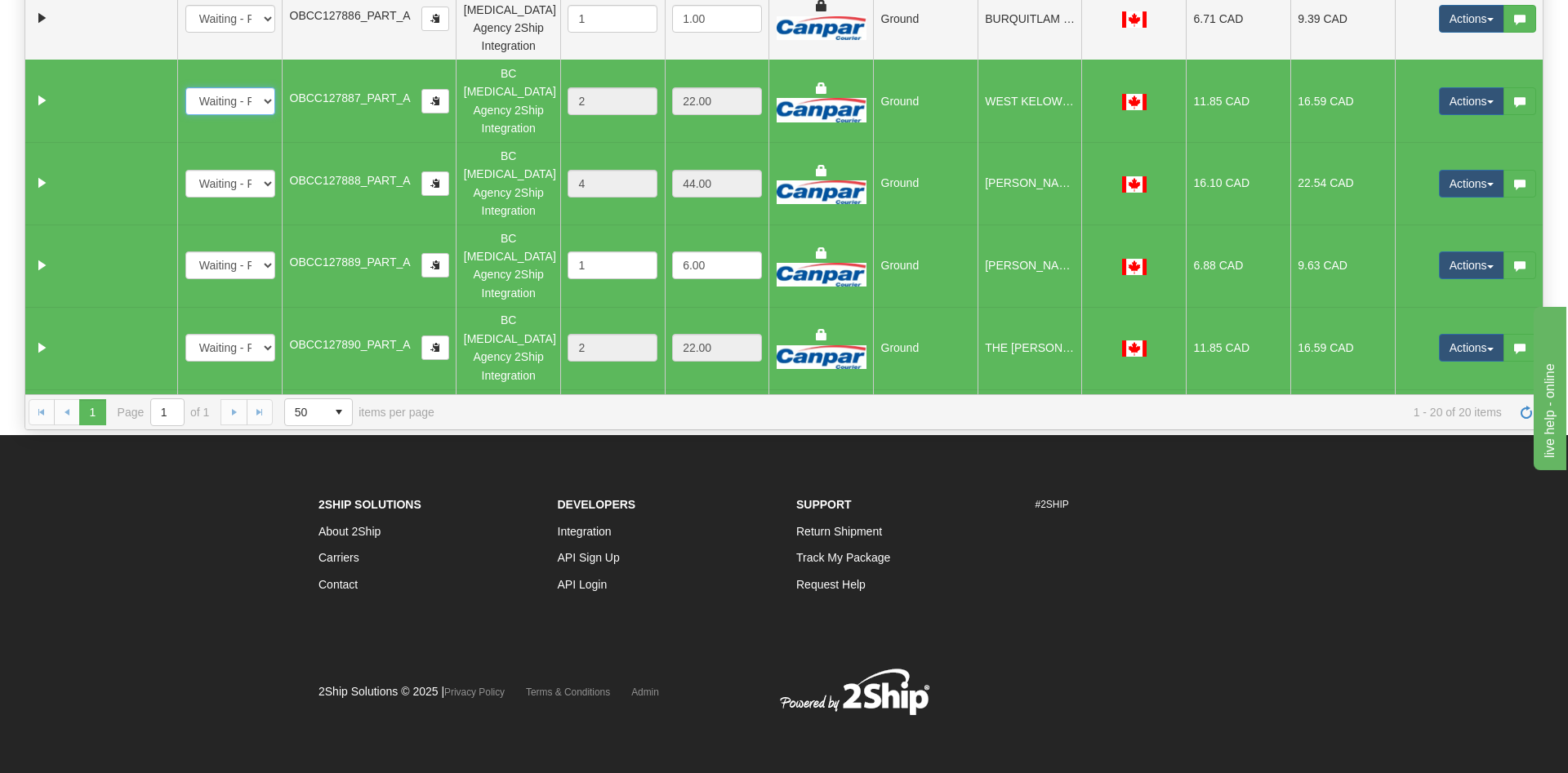
scroll to position [0, 0]
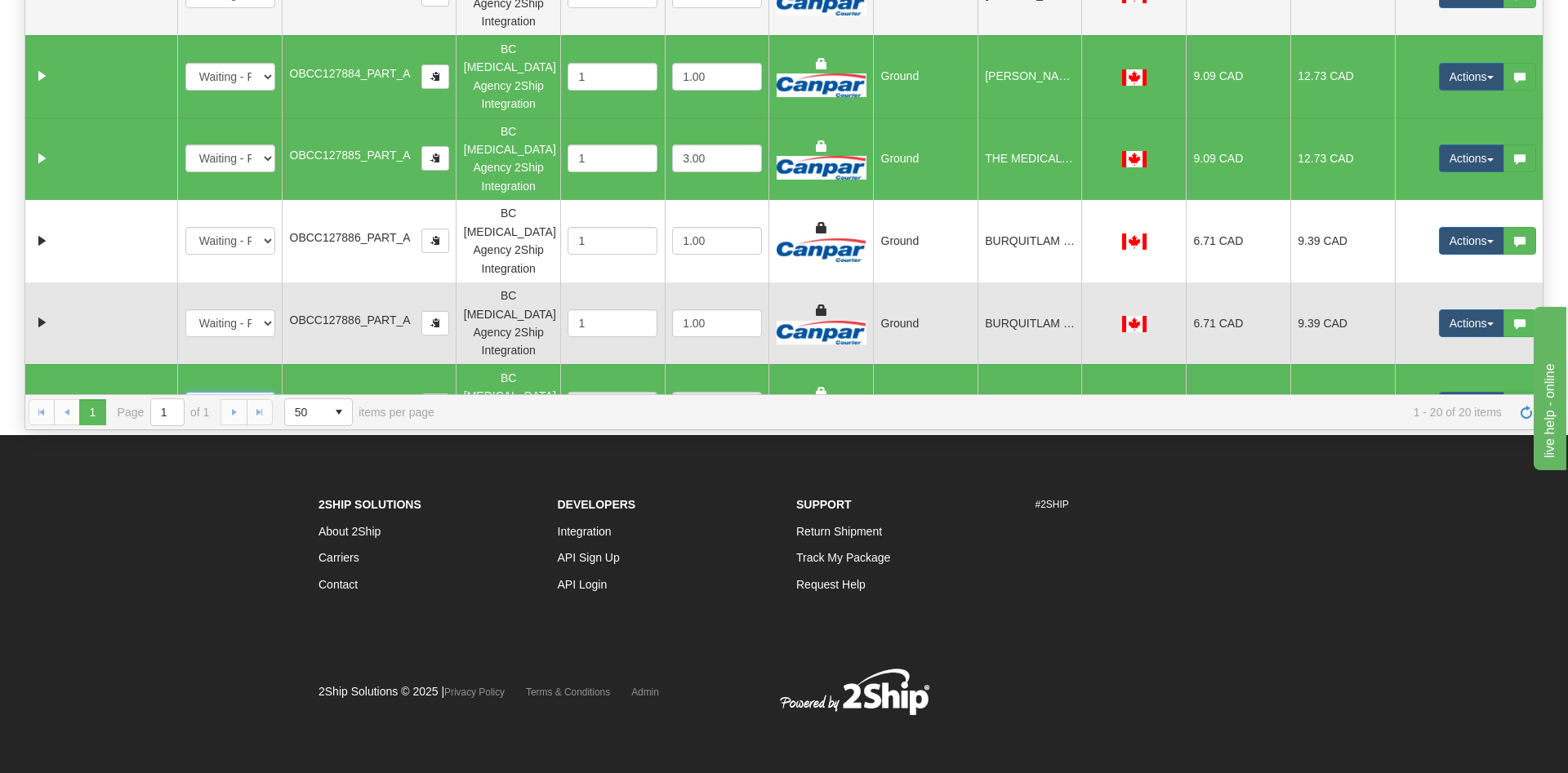
click at [147, 283] on td at bounding box center [119, 324] width 114 height 82
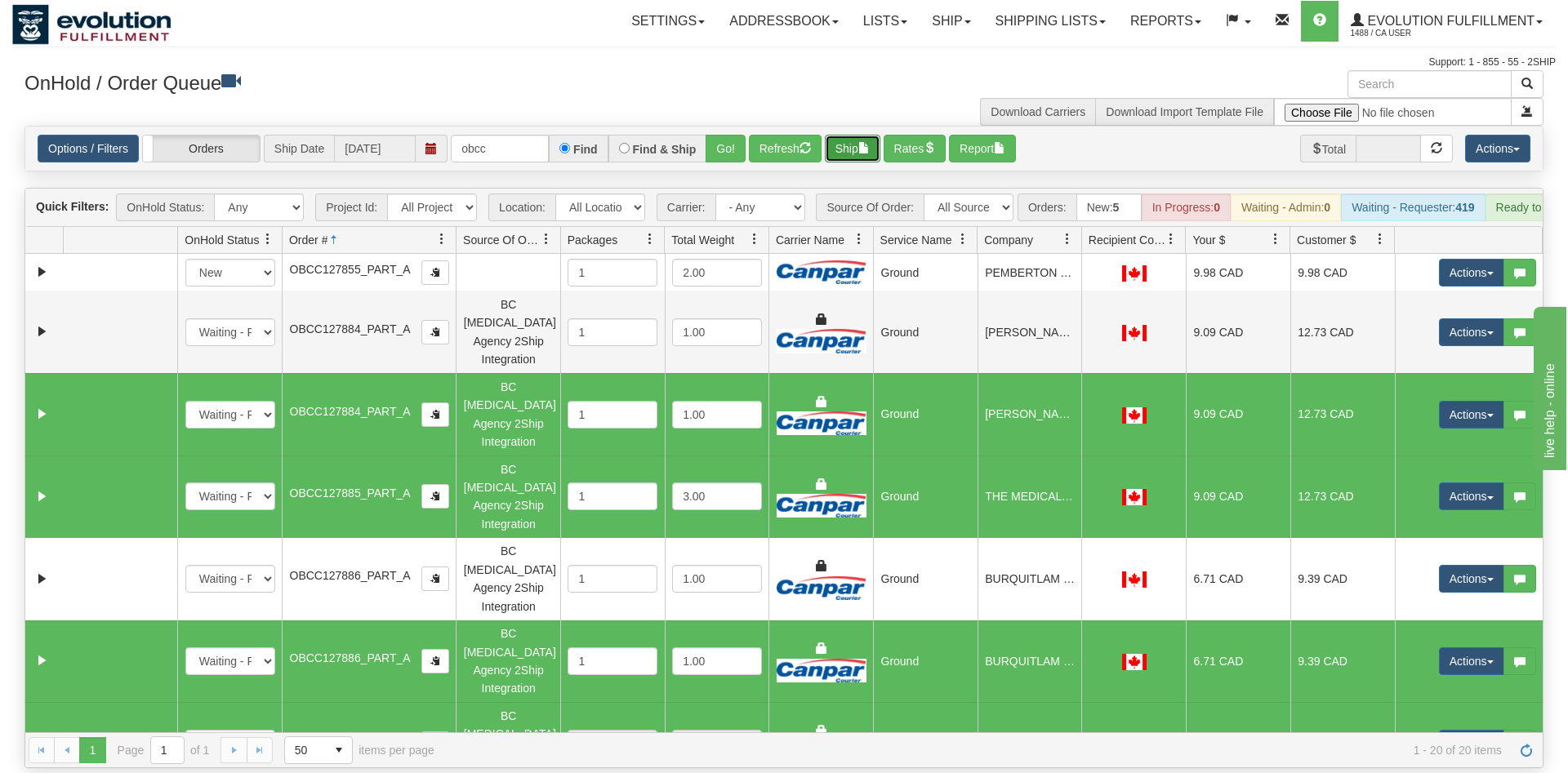
click at [848, 135] on button "Ship" at bounding box center [852, 148] width 56 height 27
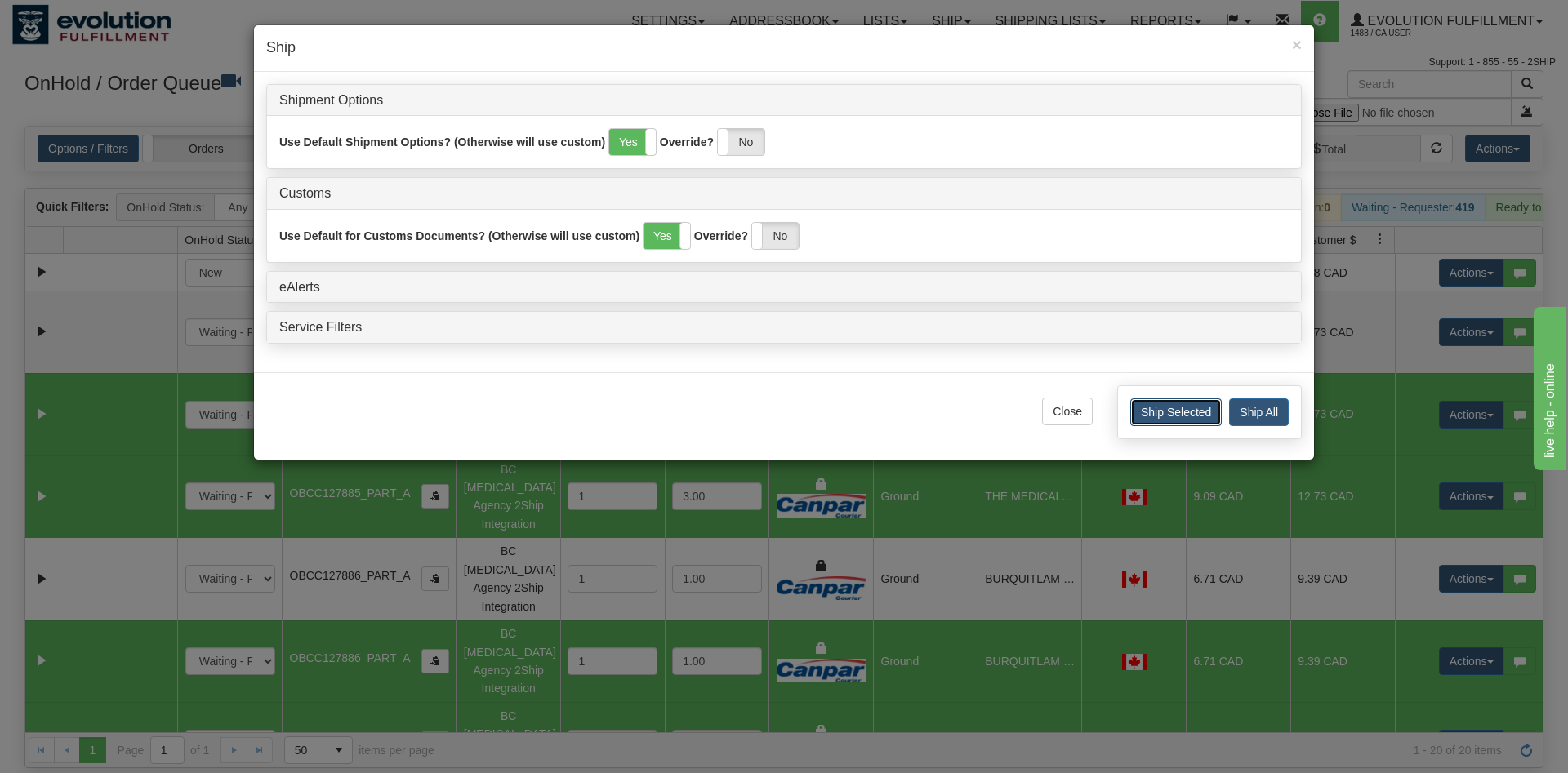
click at [1163, 407] on button "Ship Selected" at bounding box center [1175, 412] width 92 height 27
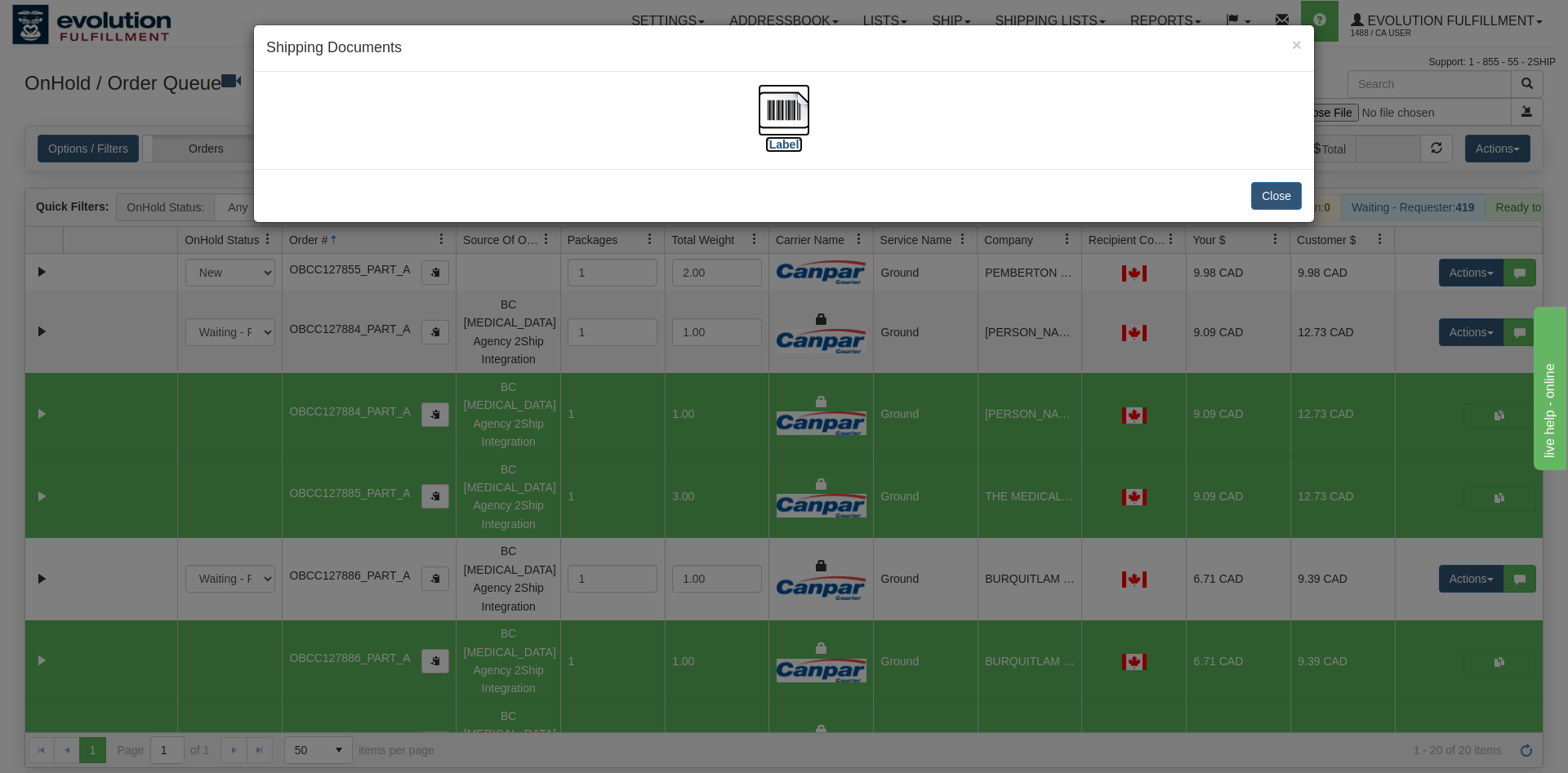
click at [790, 110] on img at bounding box center [784, 110] width 52 height 52
click at [1271, 189] on button "Close" at bounding box center [1276, 195] width 51 height 27
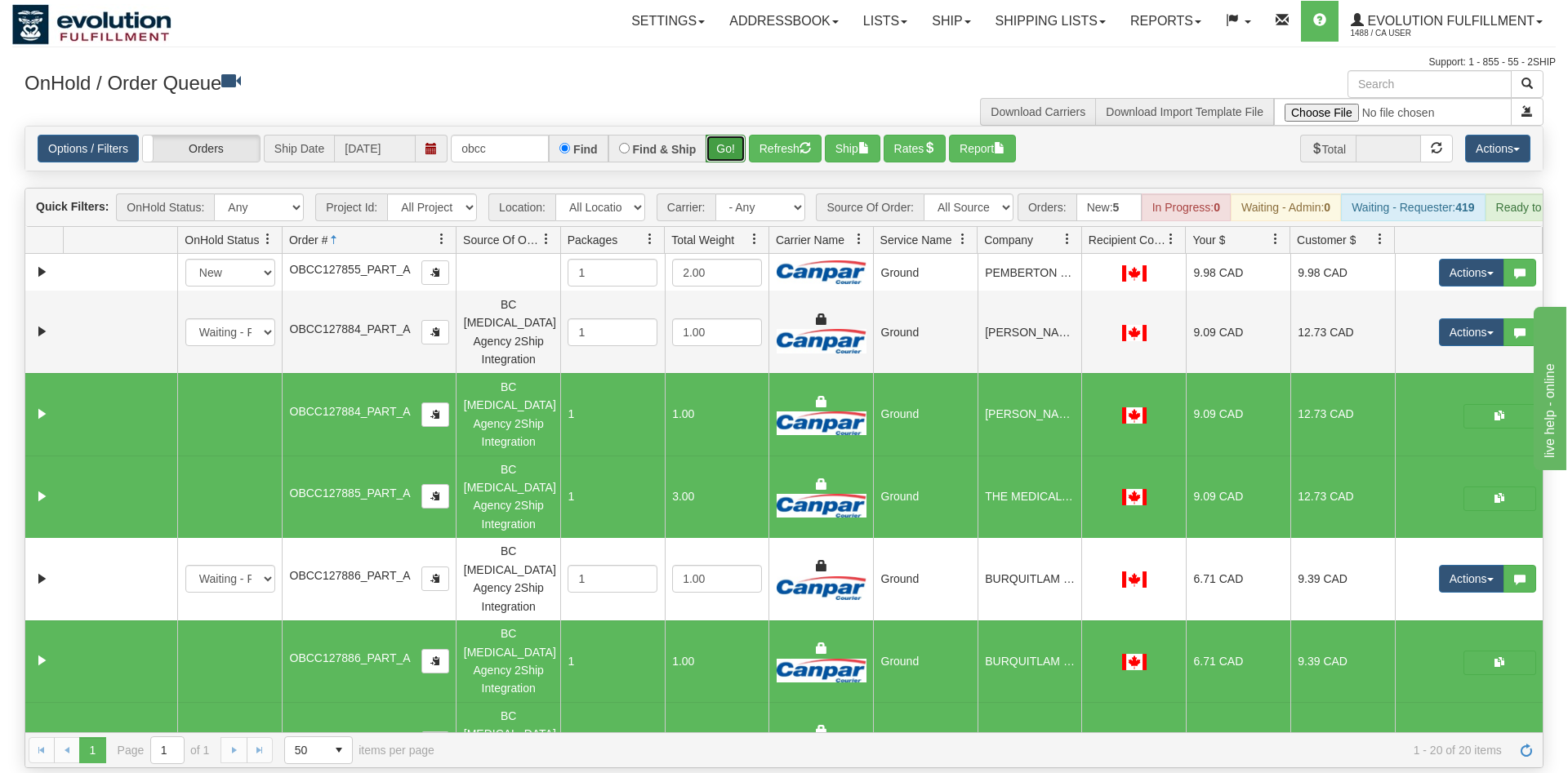
click at [736, 135] on button "Go!" at bounding box center [725, 148] width 40 height 27
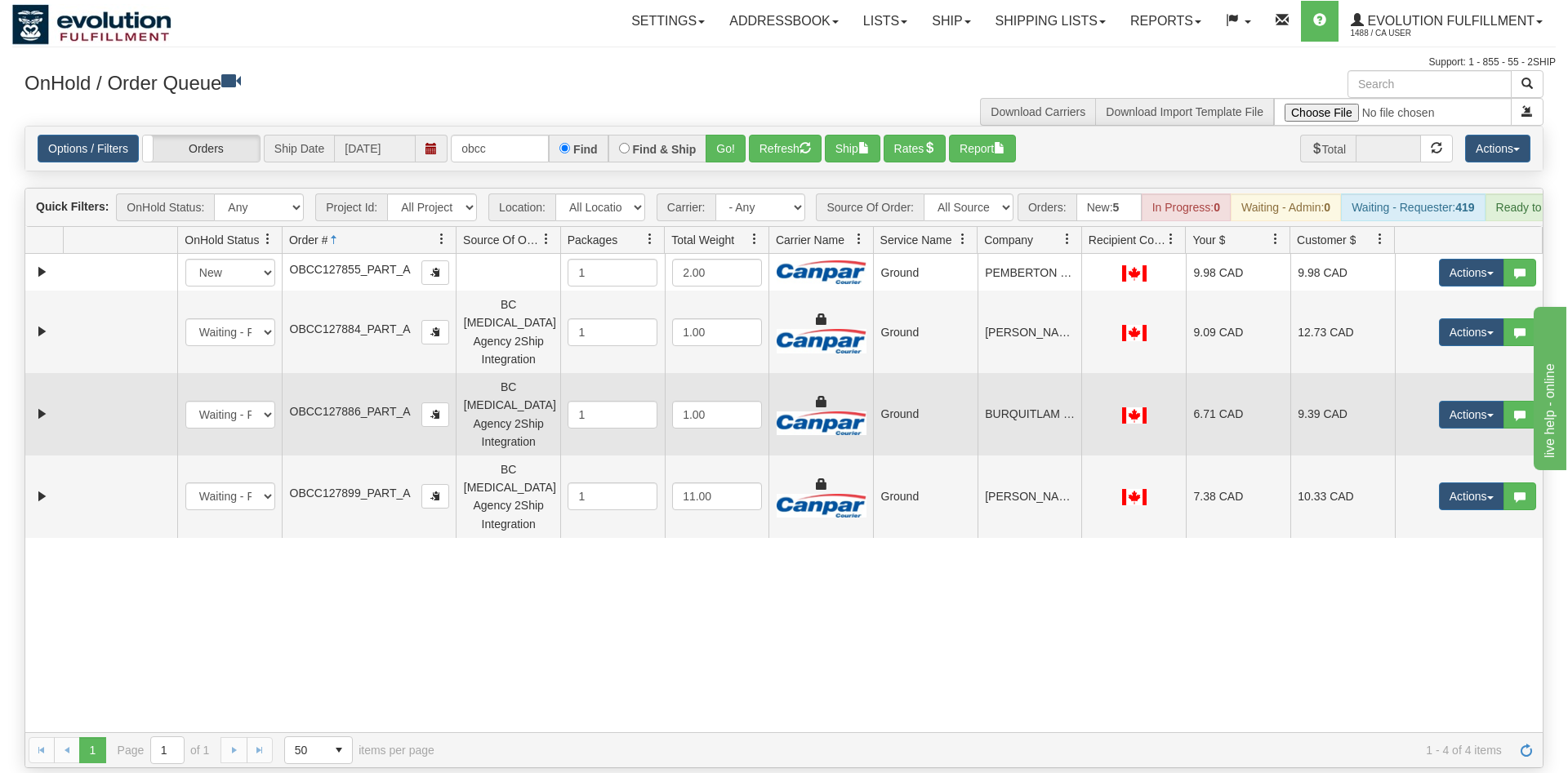
drag, startPoint x: 134, startPoint y: 297, endPoint x: 148, endPoint y: 339, distance: 44.3
click at [135, 297] on td at bounding box center [119, 332] width 114 height 82
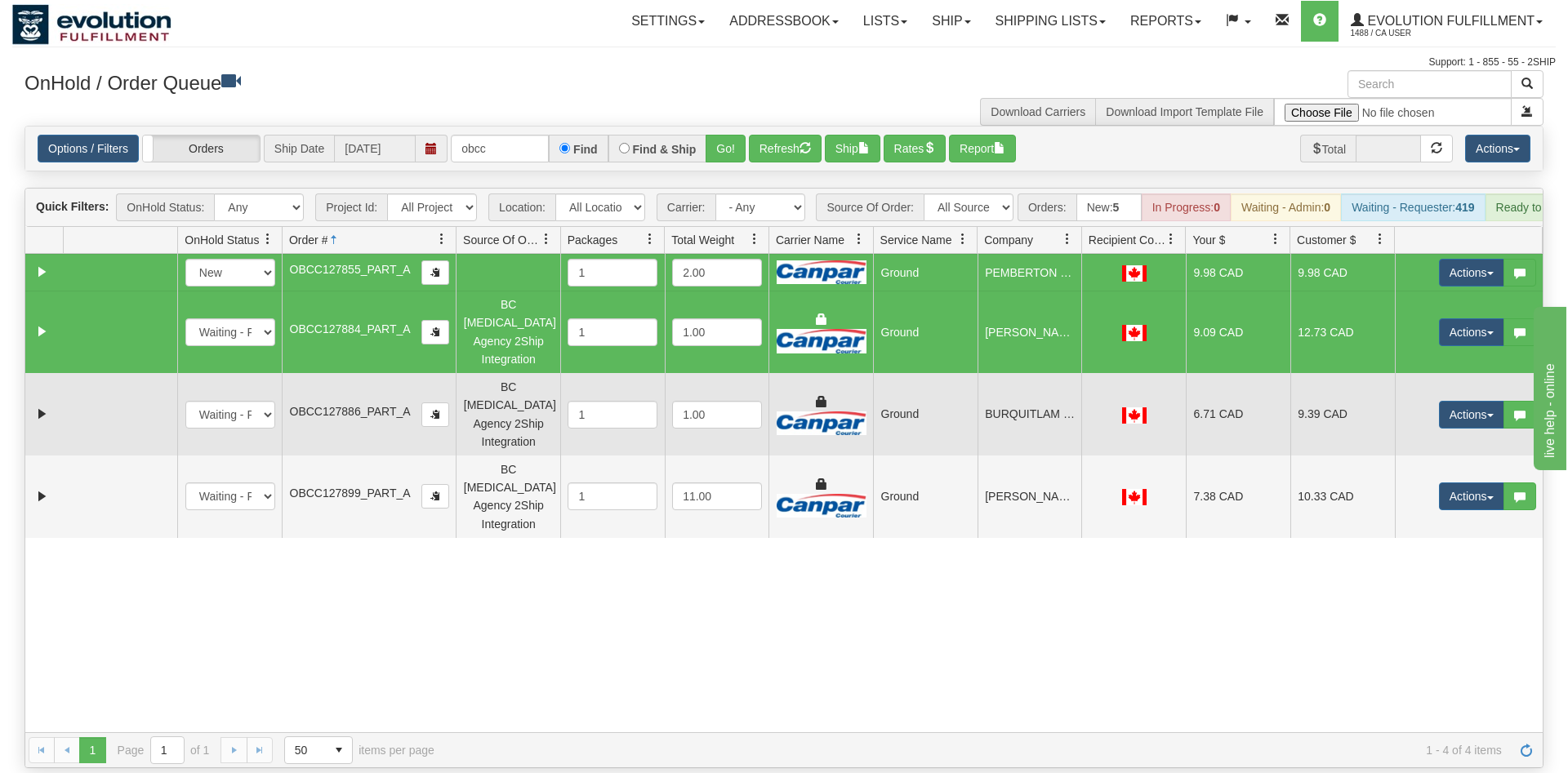
click at [138, 381] on td at bounding box center [119, 414] width 114 height 82
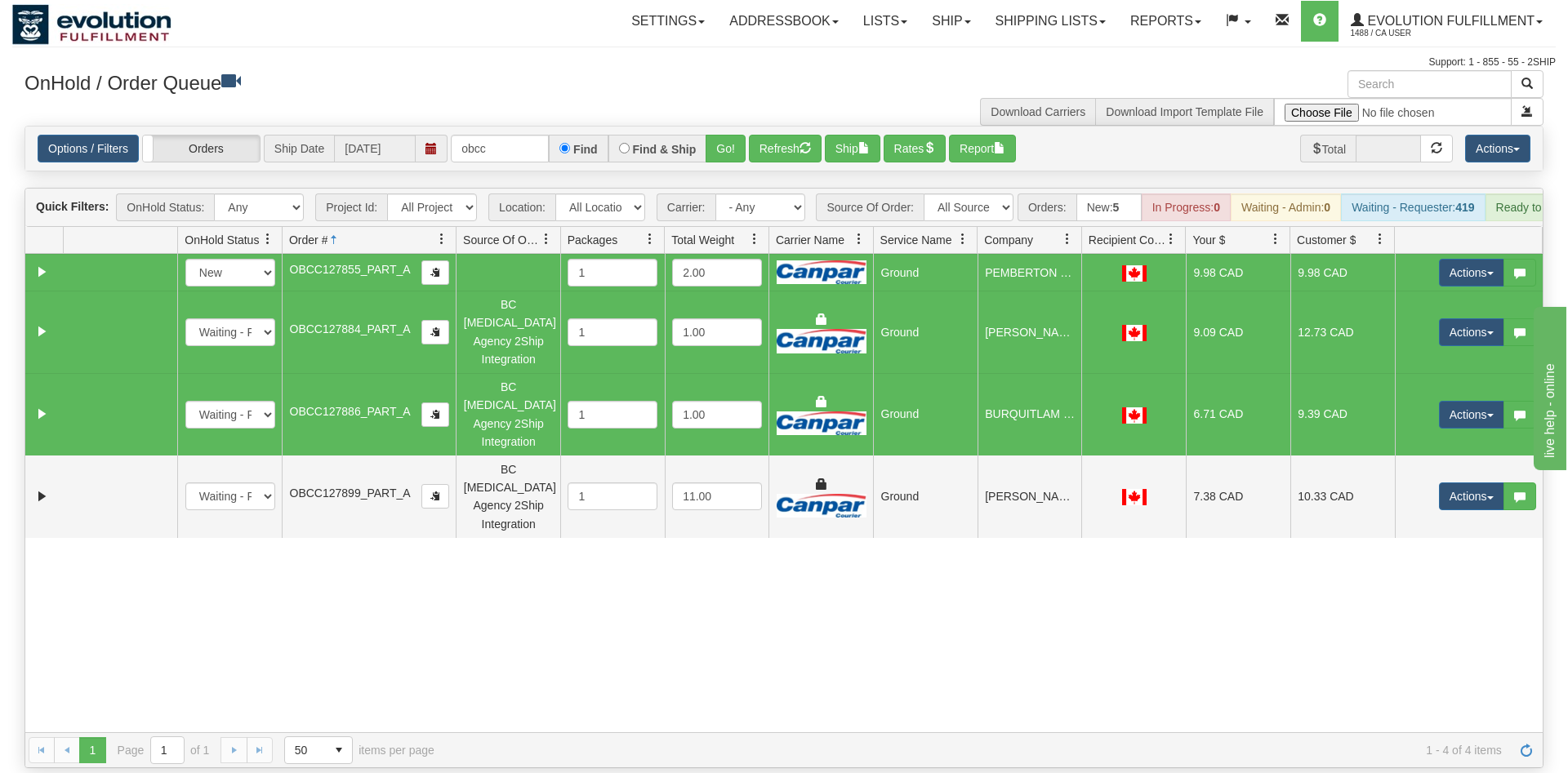
click at [251, 538] on div "31716978 Default 91352607 91352775 New In Progress Waiting - Admin Waiting - Re…" at bounding box center [784, 493] width 1517 height 478
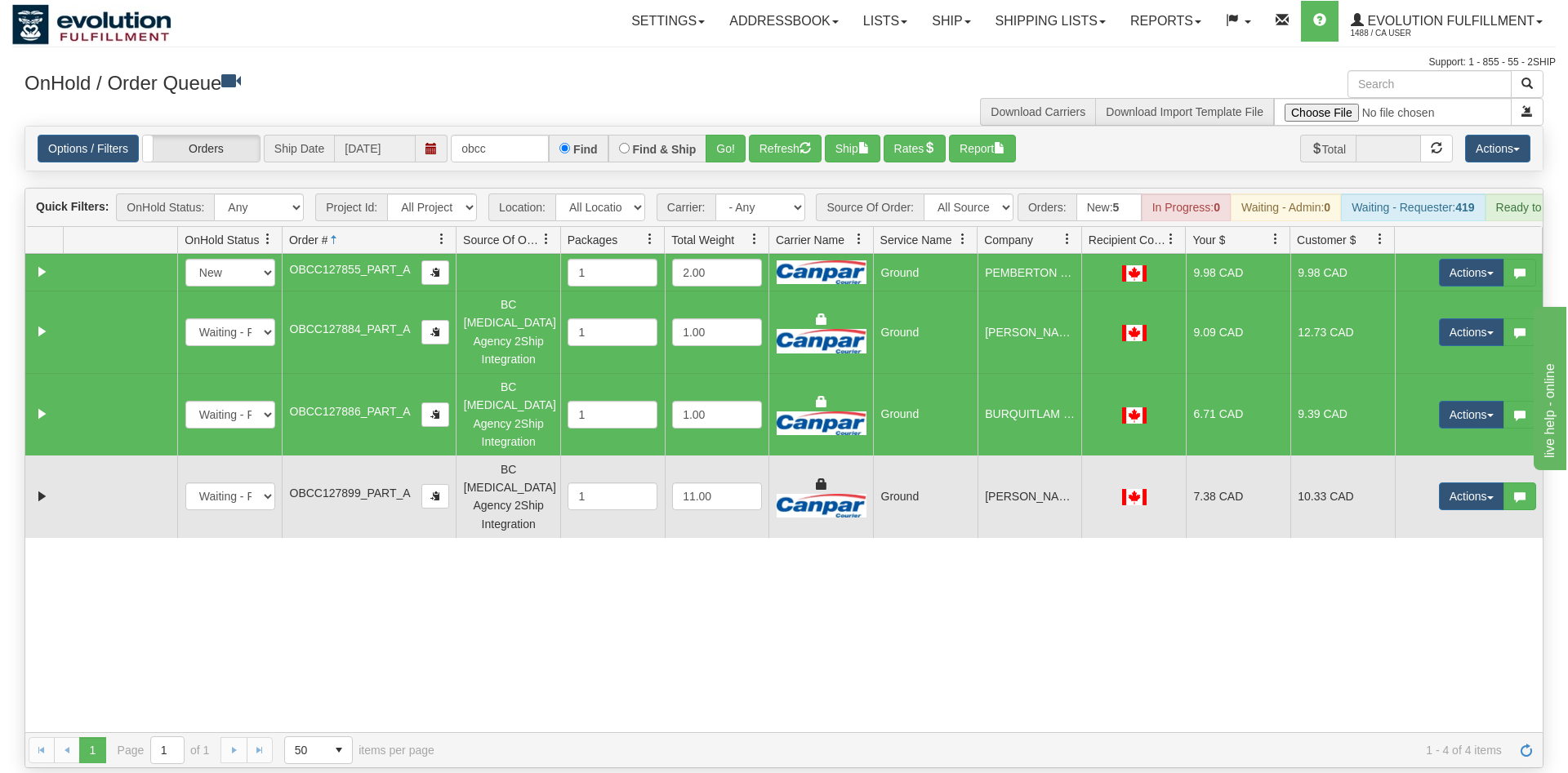
click at [126, 456] on td at bounding box center [119, 497] width 114 height 82
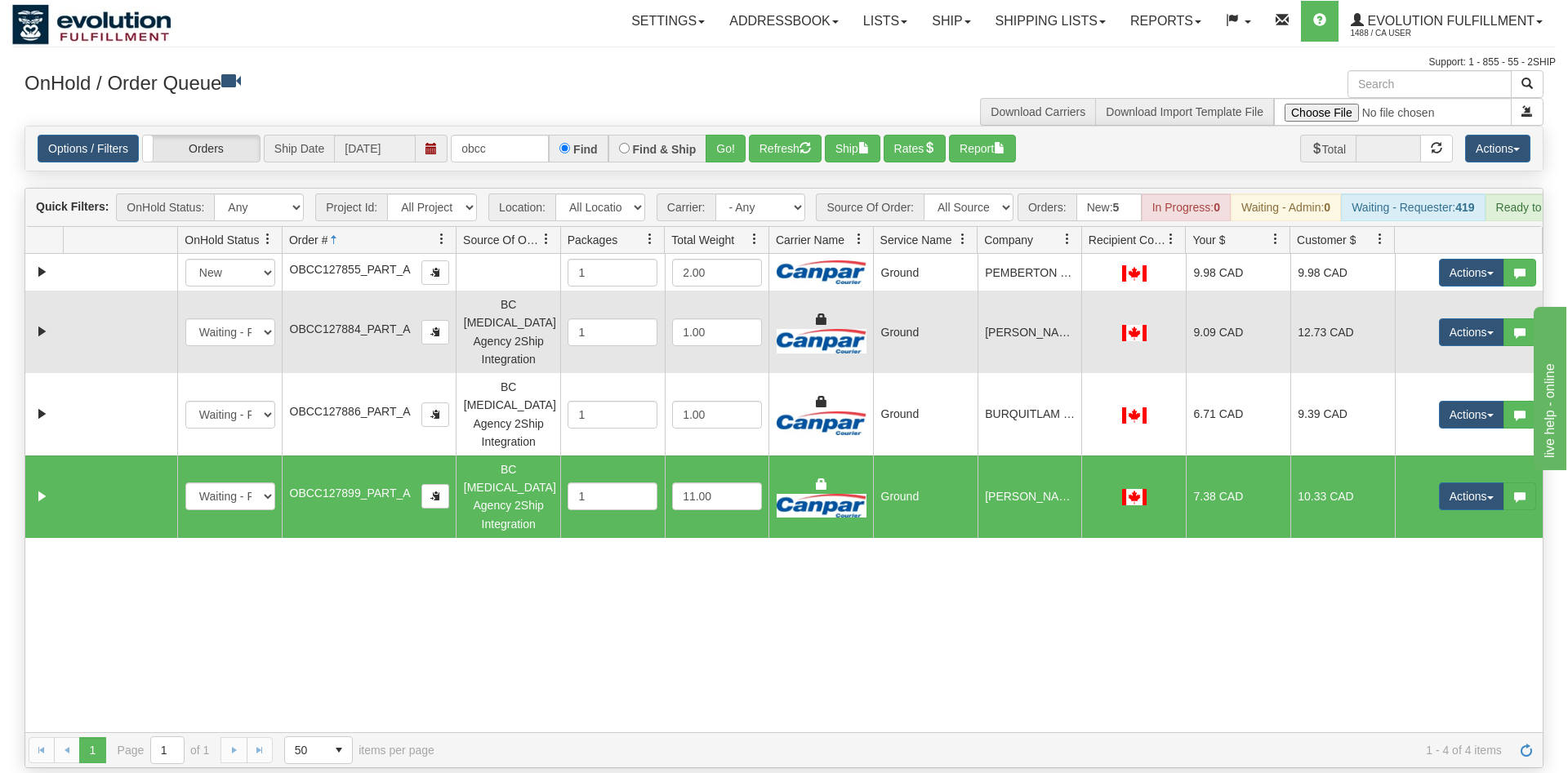
click at [120, 308] on td at bounding box center [119, 332] width 114 height 82
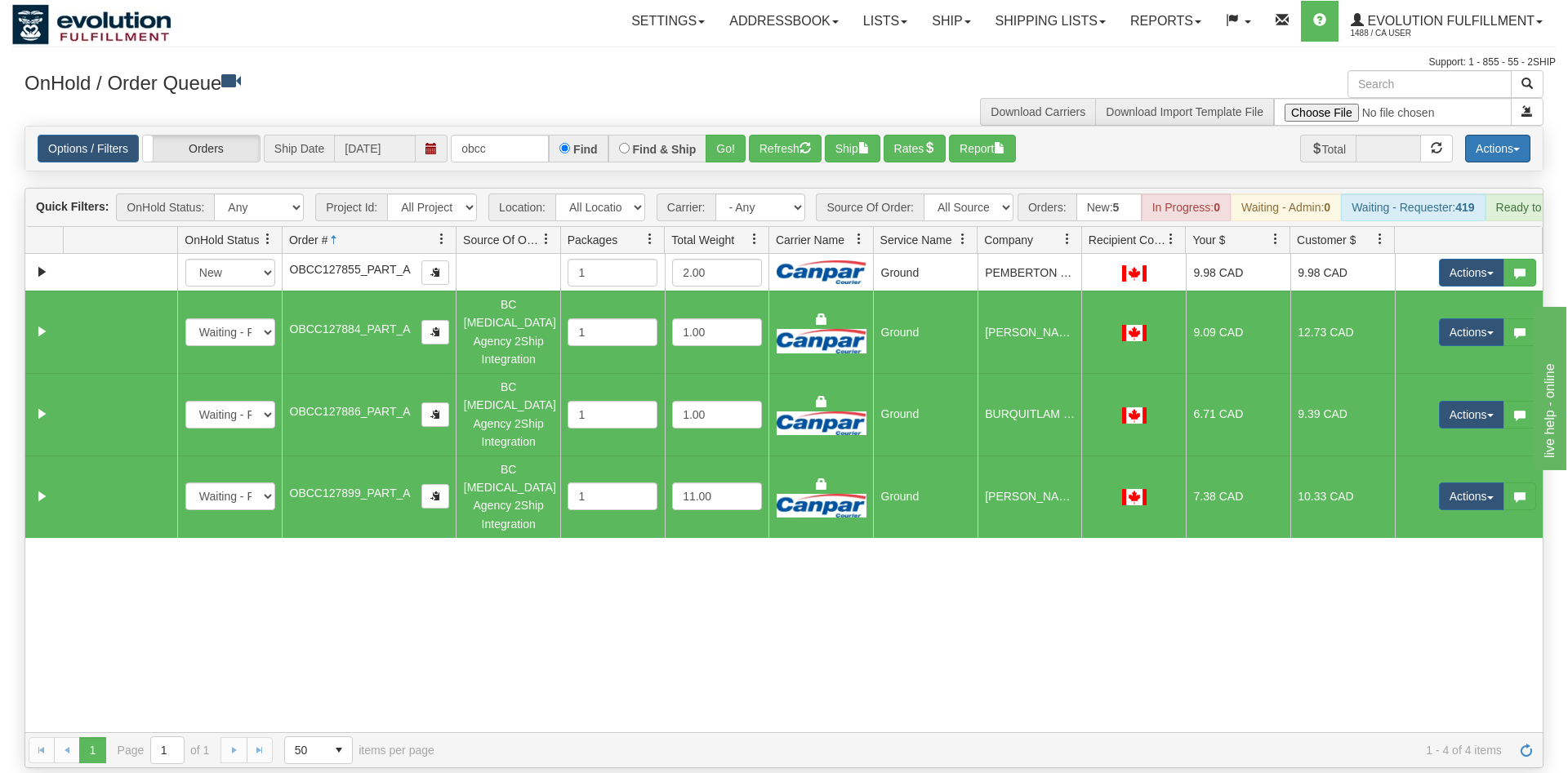
click at [1516, 135] on button "Actions" at bounding box center [1498, 148] width 65 height 27
click at [1460, 269] on link "Delete Selected" at bounding box center [1461, 279] width 137 height 21
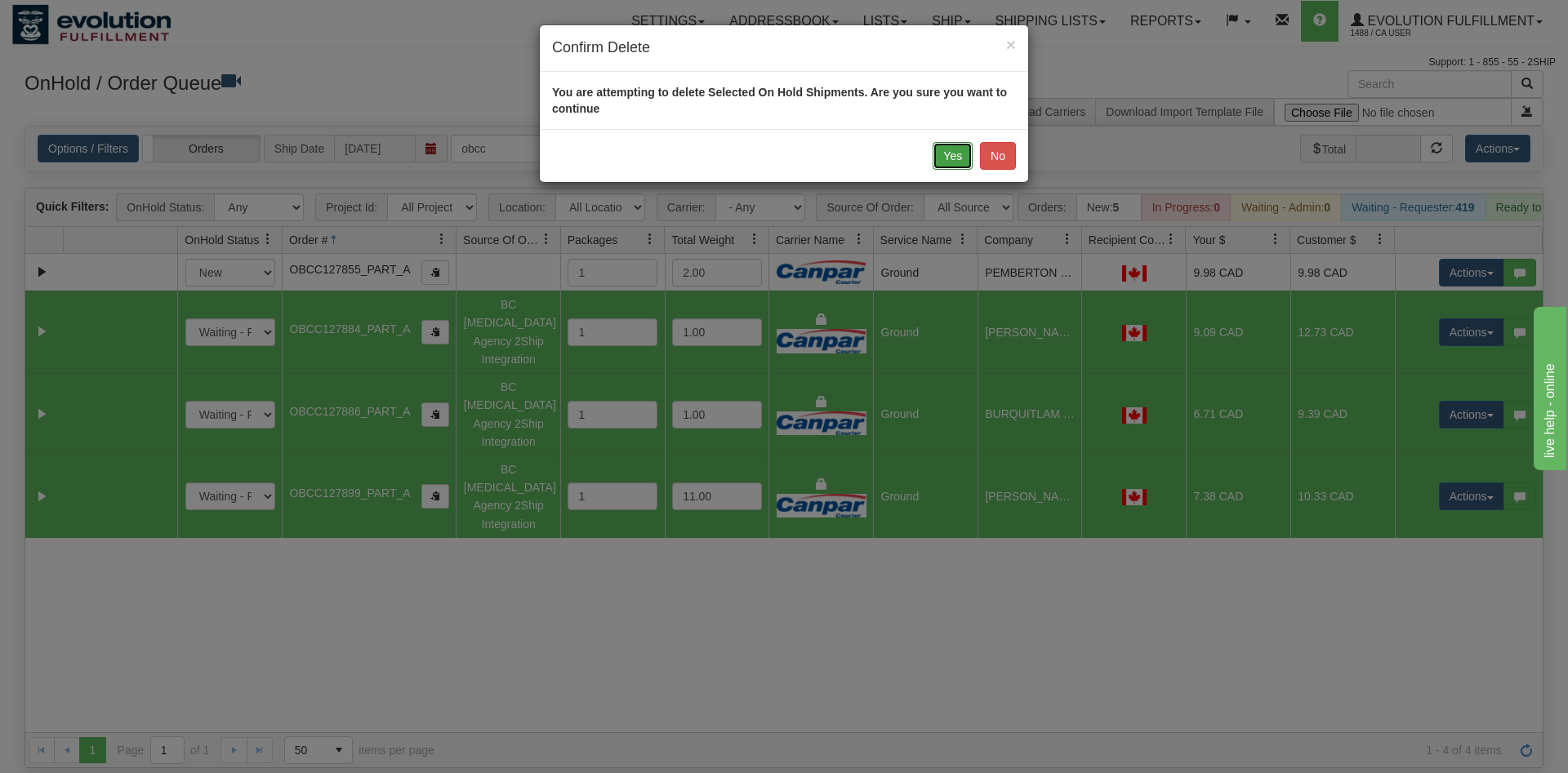
click at [958, 157] on button "Yes" at bounding box center [952, 156] width 40 height 27
